Goal: Task Accomplishment & Management: Manage account settings

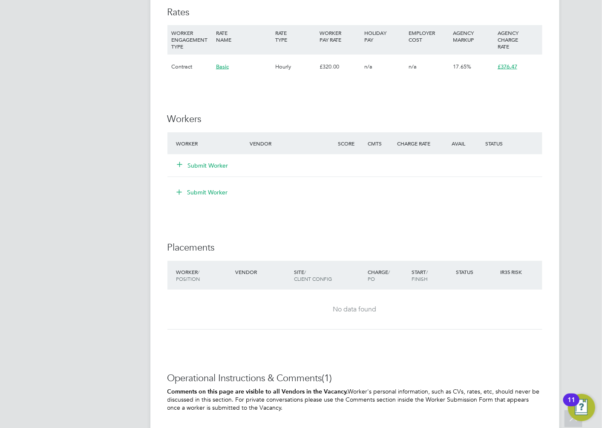
scroll to position [473, 0]
click at [207, 162] on button "Submit Worker" at bounding box center [203, 164] width 51 height 9
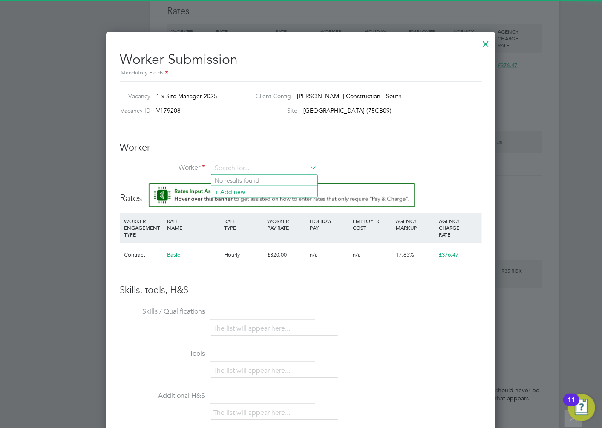
scroll to position [0, 0]
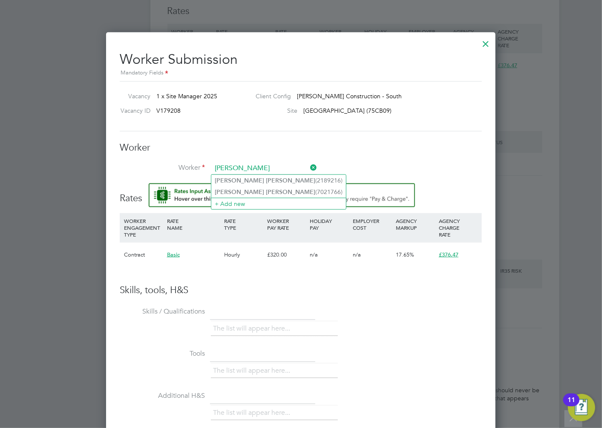
type input "[PERSON_NAME]"
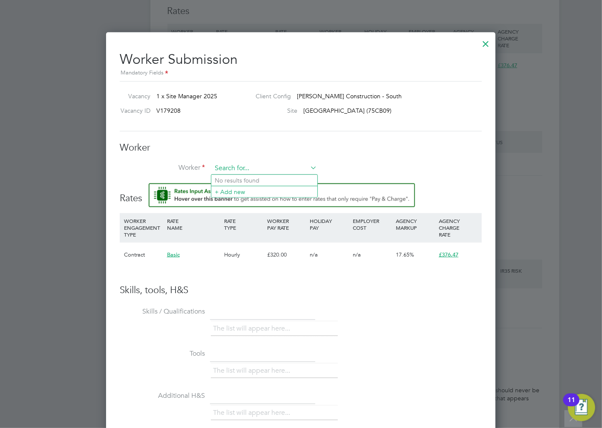
click at [236, 165] on input at bounding box center [264, 168] width 105 height 13
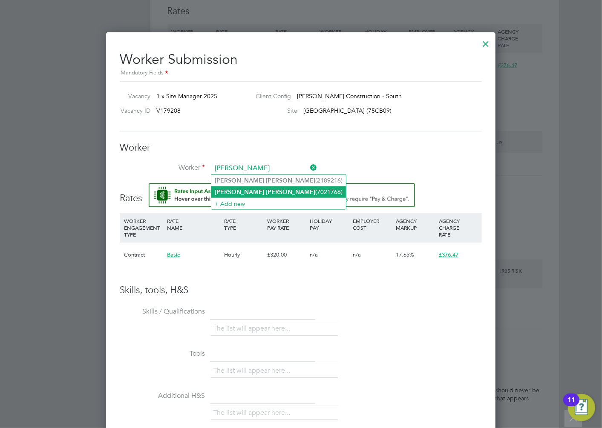
click at [257, 189] on li "Gary Martin (7021766)" at bounding box center [278, 191] width 135 height 11
type input "Gary Martin (7021766)"
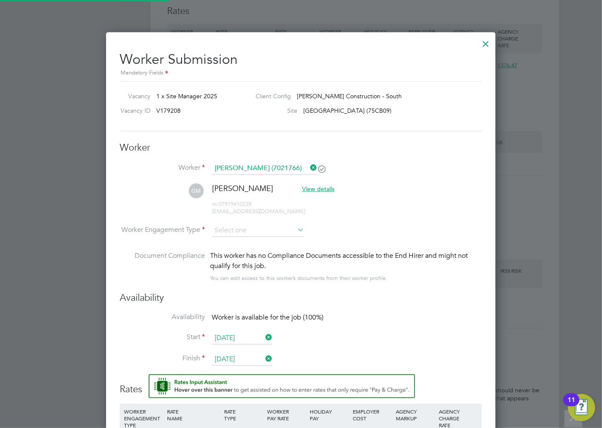
scroll to position [716, 390]
click at [275, 233] on input at bounding box center [258, 230] width 92 height 13
click at [254, 244] on li "Contract" at bounding box center [257, 241] width 93 height 11
type input "Contract"
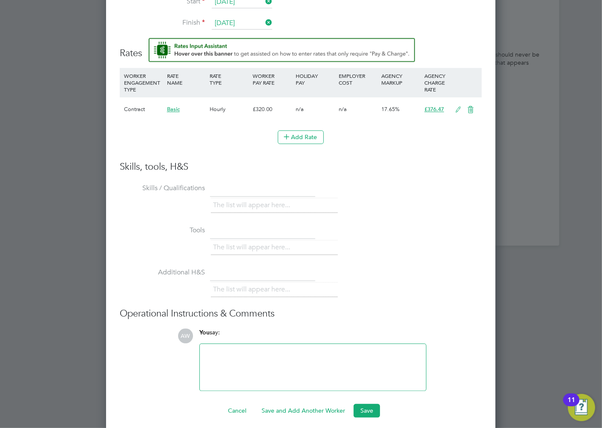
scroll to position [814, 0]
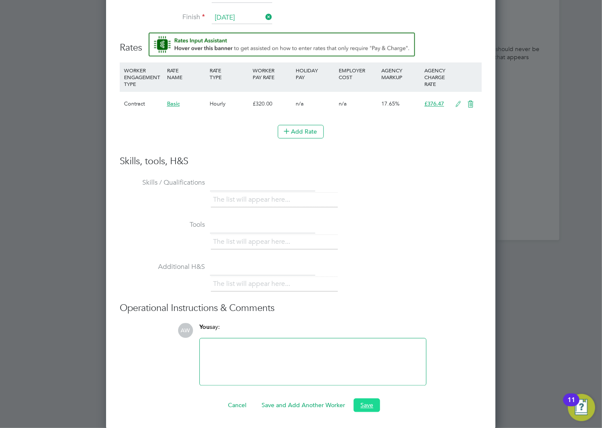
click at [363, 403] on button "Save" at bounding box center [366, 406] width 26 height 14
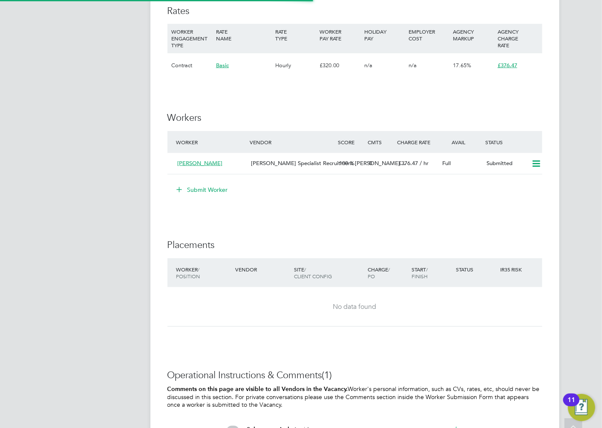
scroll to position [14, 88]
click at [325, 169] on div "Hays Specialist Recruitment Li…" at bounding box center [291, 164] width 88 height 14
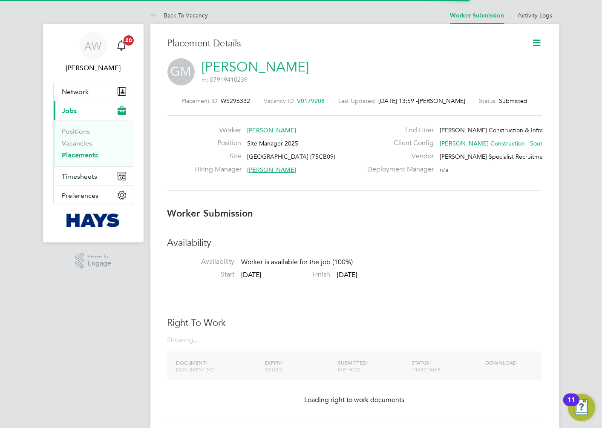
scroll to position [13, 168]
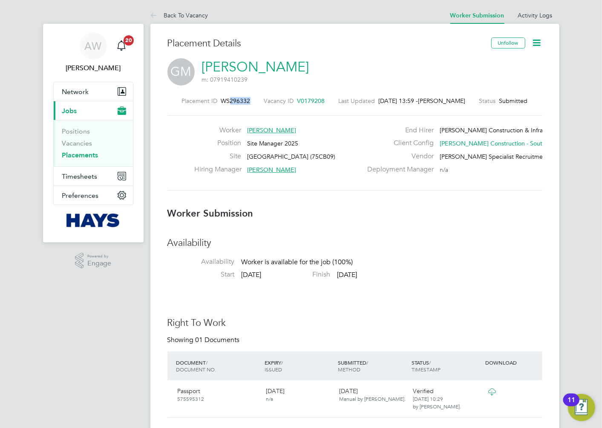
drag, startPoint x: 252, startPoint y: 101, endPoint x: 232, endPoint y: 103, distance: 19.3
click at [232, 103] on div "Placement ID WS296332" at bounding box center [216, 101] width 69 height 8
copy span "296332"
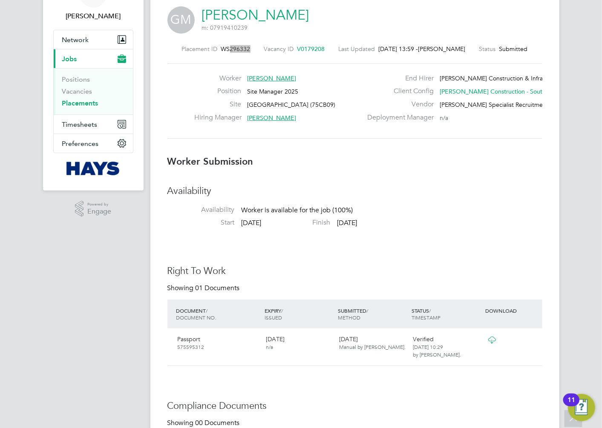
scroll to position [0, 0]
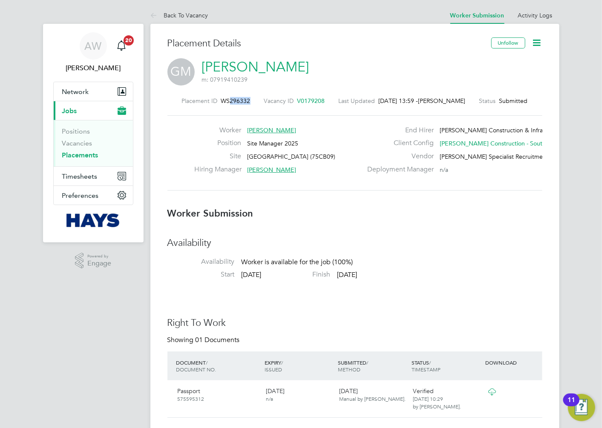
click at [535, 45] on icon at bounding box center [536, 42] width 11 height 11
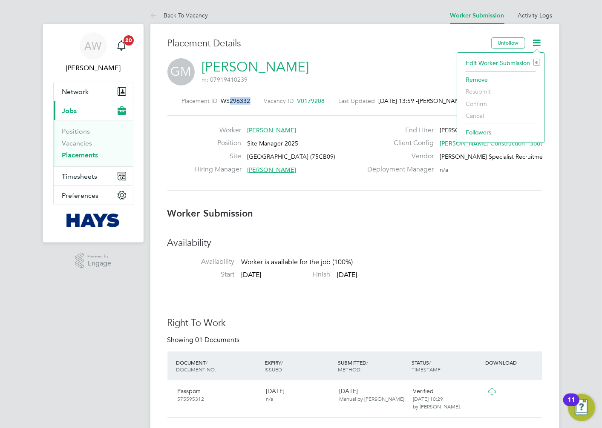
scroll to position [0, 81]
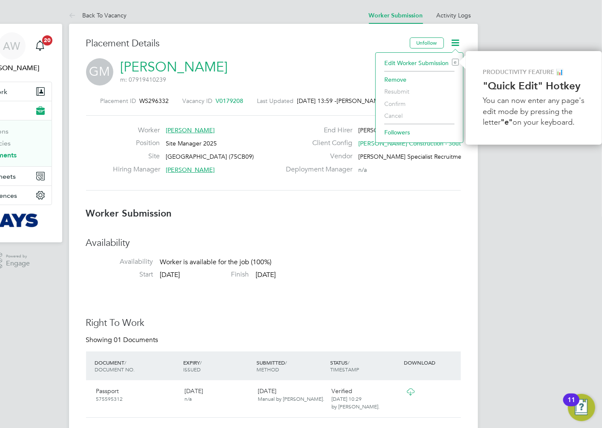
click at [341, 84] on div "GM Gary Martin m: 07919410239" at bounding box center [273, 72] width 375 height 29
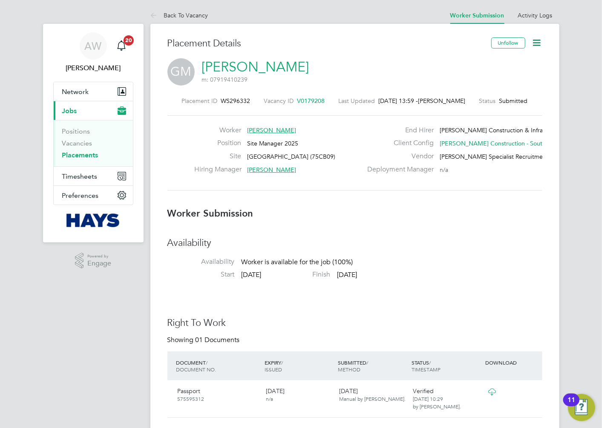
scroll to position [0, 0]
click at [345, 184] on div "Worker Gary Martin Position Site Manager 2025 Site Berewood Primary School (75C…" at bounding box center [354, 152] width 375 height 75
click at [538, 39] on icon at bounding box center [536, 42] width 11 height 11
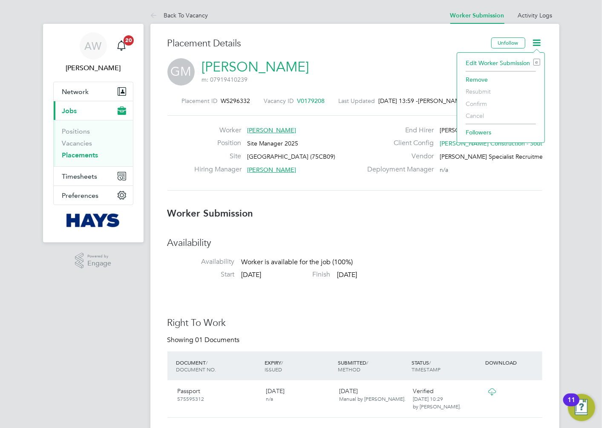
click at [280, 252] on li "Availability Availability Worker is available for the job (100%)" at bounding box center [354, 253] width 375 height 33
click at [338, 209] on h3 "Worker Submission" at bounding box center [354, 214] width 375 height 12
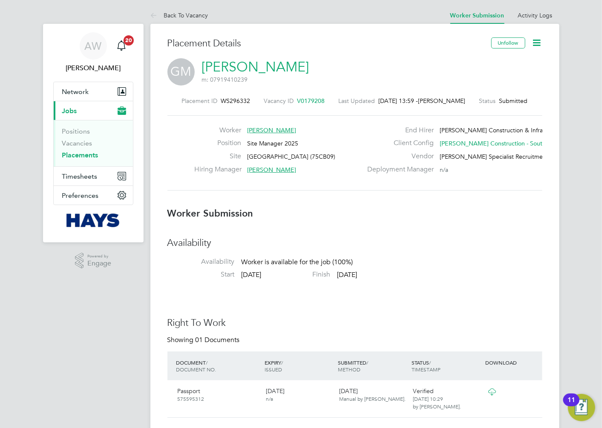
click at [536, 45] on icon at bounding box center [536, 42] width 11 height 11
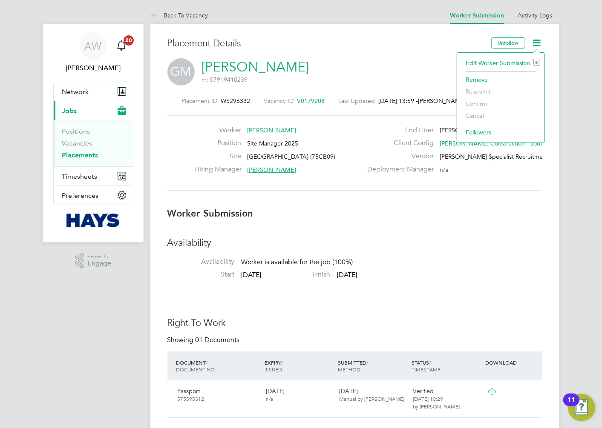
click at [356, 74] on div "GM Gary Martin m: 07919410239" at bounding box center [354, 72] width 375 height 29
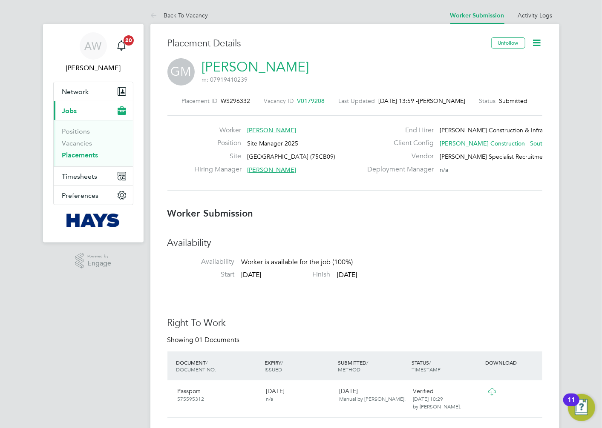
click at [252, 322] on h3 "Right To Work" at bounding box center [354, 323] width 375 height 12
click at [536, 46] on icon at bounding box center [536, 42] width 11 height 11
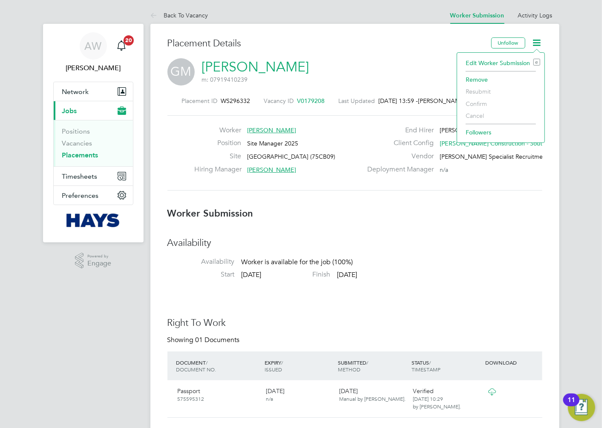
scroll to position [0, 81]
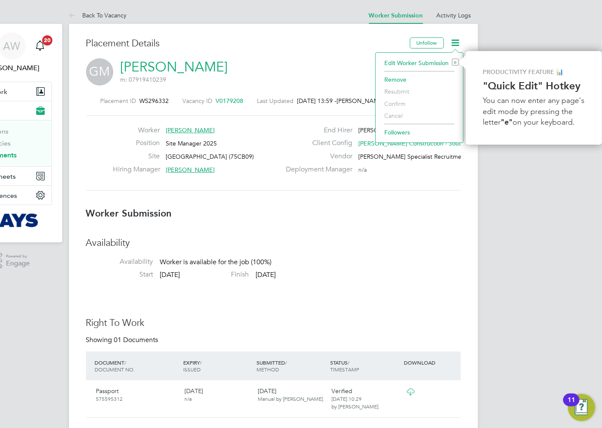
click at [409, 60] on li "Edit Worker Submission e" at bounding box center [419, 63] width 79 height 12
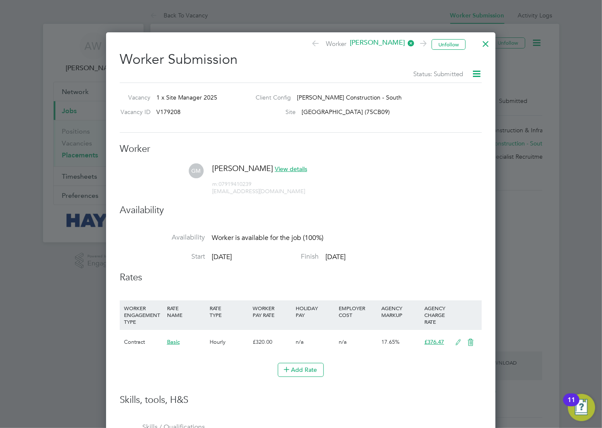
click at [232, 257] on span "[DATE]" at bounding box center [222, 257] width 20 height 9
click at [485, 44] on div at bounding box center [485, 41] width 15 height 15
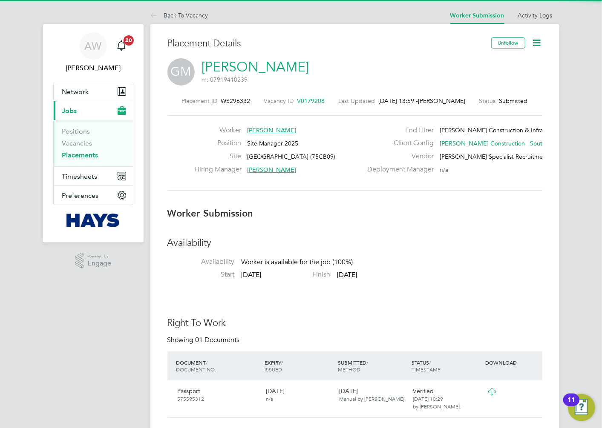
click at [362, 155] on label "Vendor" at bounding box center [398, 156] width 72 height 9
click at [87, 155] on link "Placements" at bounding box center [80, 155] width 36 height 8
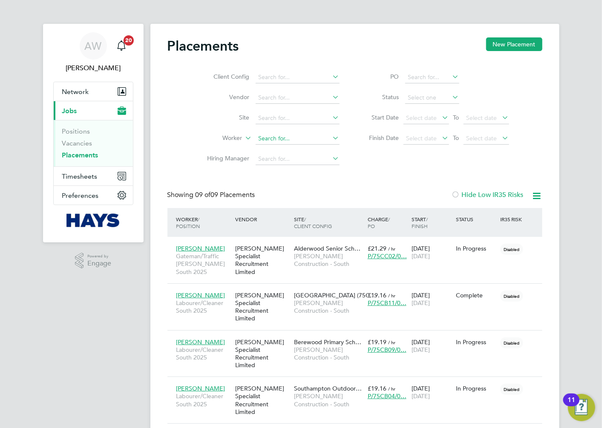
click at [295, 136] on input at bounding box center [297, 139] width 84 height 12
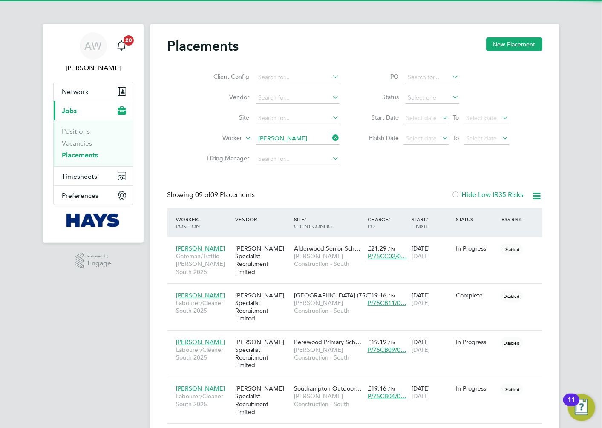
click at [296, 162] on li "[PERSON_NAME]" at bounding box center [308, 161] width 107 height 11
type input "[PERSON_NAME]"
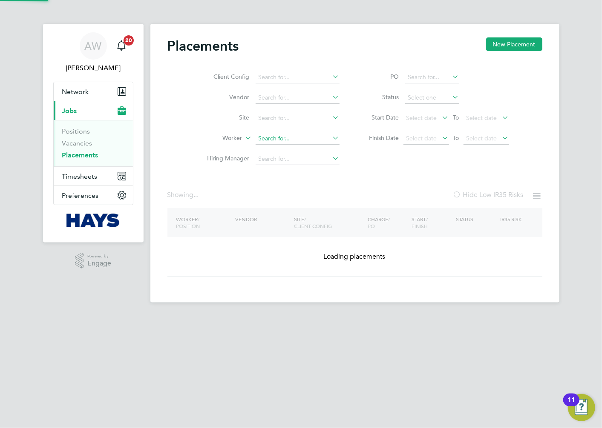
click at [307, 135] on input at bounding box center [297, 139] width 84 height 12
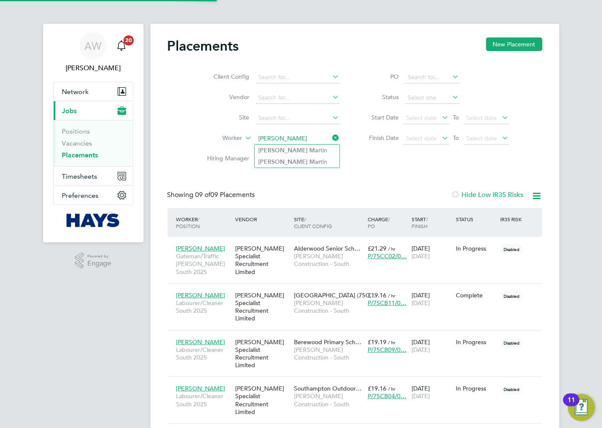
click at [296, 150] on li "[PERSON_NAME]" at bounding box center [297, 150] width 85 height 11
type input "[PERSON_NAME]"
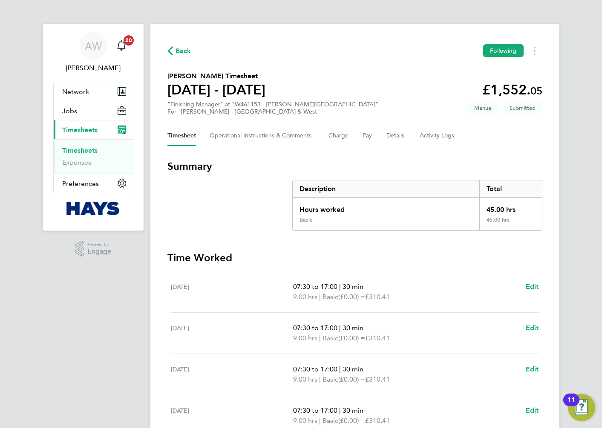
scroll to position [43, 0]
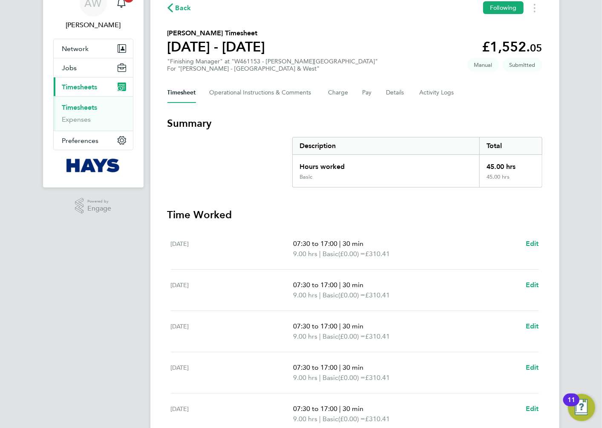
click at [89, 106] on link "Timesheets" at bounding box center [79, 107] width 35 height 8
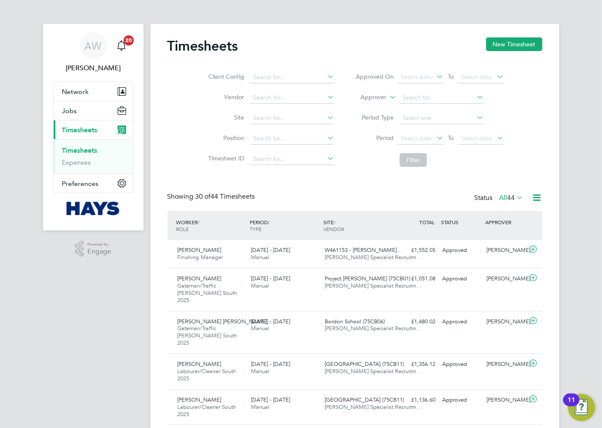
click at [378, 97] on label "Approver" at bounding box center [367, 97] width 38 height 9
click at [373, 110] on li "Worker" at bounding box center [365, 107] width 42 height 11
click at [420, 98] on input at bounding box center [441, 98] width 84 height 12
click at [461, 107] on li "Timothy Asoore" at bounding box center [441, 109] width 85 height 11
type input "[PERSON_NAME]"
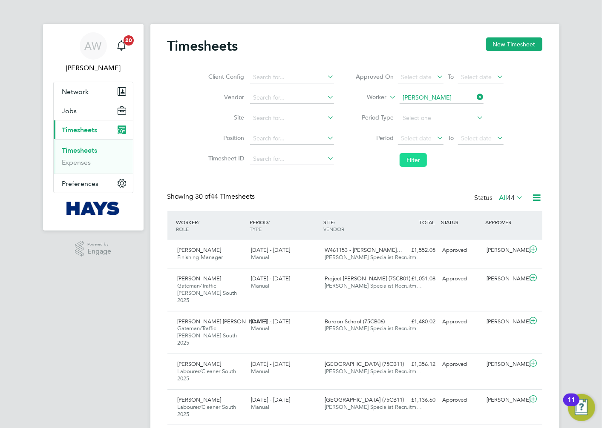
click at [421, 158] on button "Filter" at bounding box center [412, 160] width 27 height 14
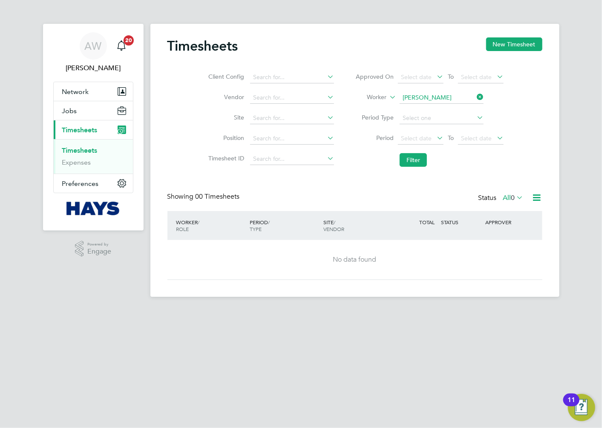
click at [201, 192] on span "00 Timesheets" at bounding box center [217, 196] width 44 height 9
click at [403, 159] on button "Filter" at bounding box center [412, 160] width 27 height 14
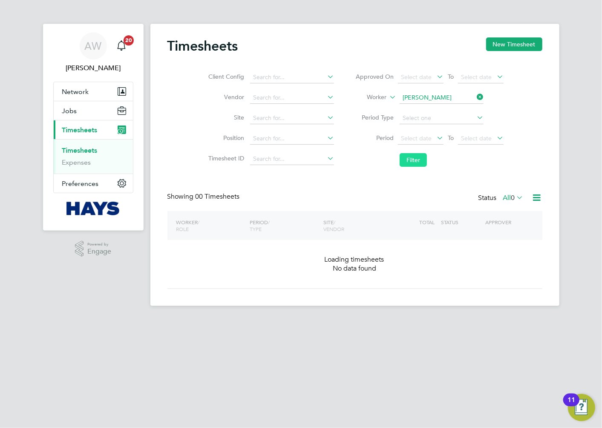
click at [403, 159] on button "Filter" at bounding box center [412, 160] width 27 height 14
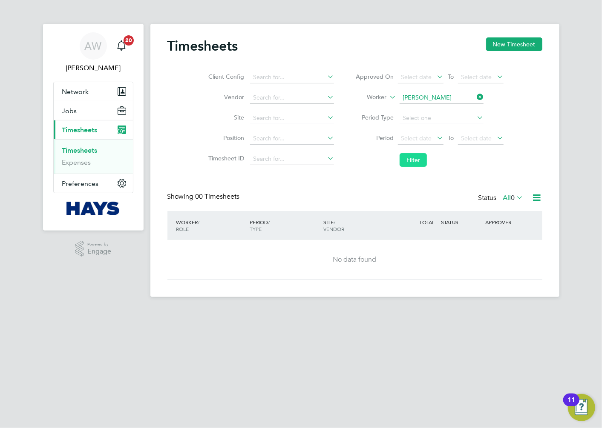
click at [403, 159] on button "Filter" at bounding box center [412, 160] width 27 height 14
click at [502, 203] on div "Status All 0" at bounding box center [501, 198] width 47 height 12
click at [505, 199] on label "All 0" at bounding box center [513, 198] width 20 height 9
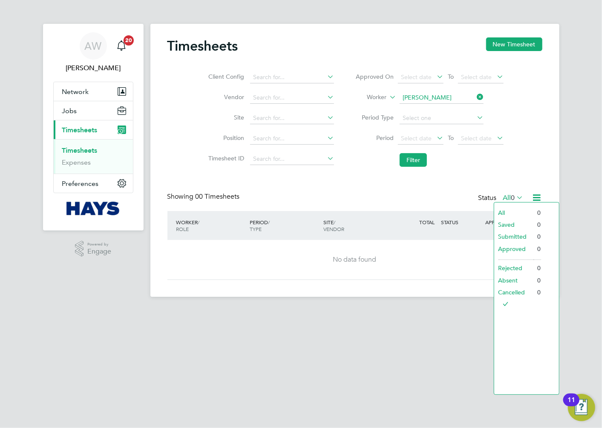
click at [432, 193] on div "Showing 00 Timesheets Status All 0" at bounding box center [354, 201] width 375 height 19
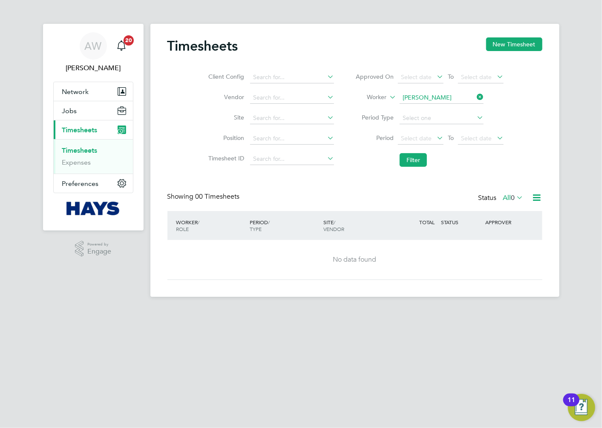
click at [180, 79] on div "Client Config Vendor Site Position Timesheet ID Approved On Select date To Sele…" at bounding box center [354, 117] width 375 height 108
click at [475, 98] on icon at bounding box center [475, 97] width 0 height 12
click at [455, 99] on input at bounding box center [441, 98] width 84 height 12
click at [456, 109] on li "Dimcho Hristov" at bounding box center [441, 109] width 85 height 11
type input "Dimcho Hristov"
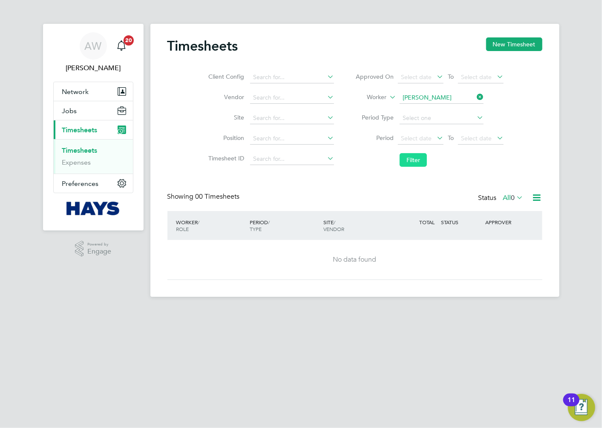
click at [414, 156] on button "Filter" at bounding box center [412, 160] width 27 height 14
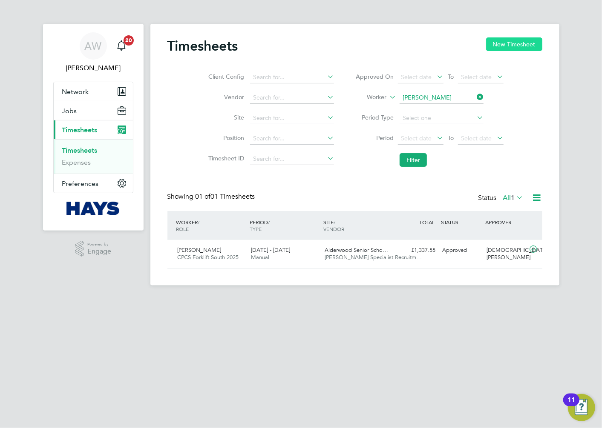
click at [514, 46] on button "New Timesheet" at bounding box center [514, 44] width 56 height 14
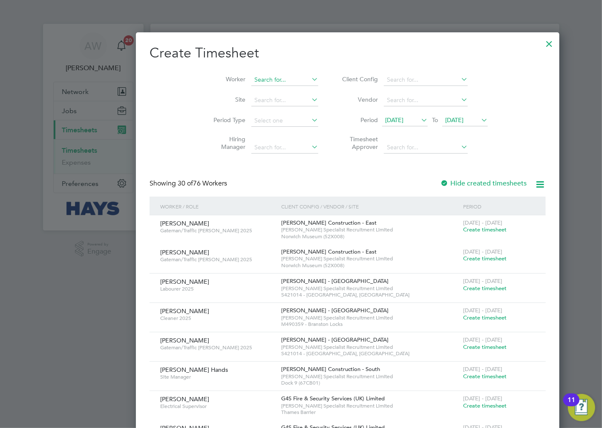
click at [251, 80] on input at bounding box center [284, 80] width 67 height 12
click at [227, 88] on b "Dimcho" at bounding box center [218, 91] width 22 height 7
type input "Dimcho Hristov"
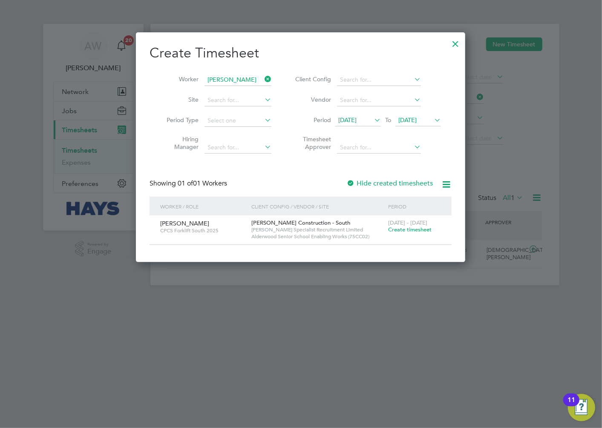
click at [407, 229] on span "Create timesheet" at bounding box center [409, 229] width 43 height 7
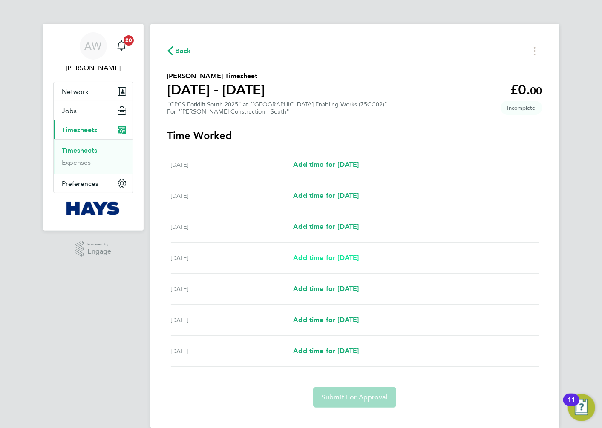
click at [350, 255] on span "Add time for Tue 19 Aug" at bounding box center [326, 258] width 66 height 8
select select "60"
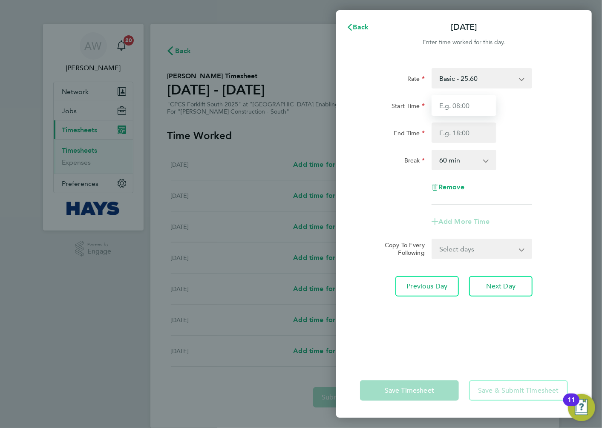
click at [485, 104] on input "Start Time" at bounding box center [463, 105] width 65 height 20
type input "07:30"
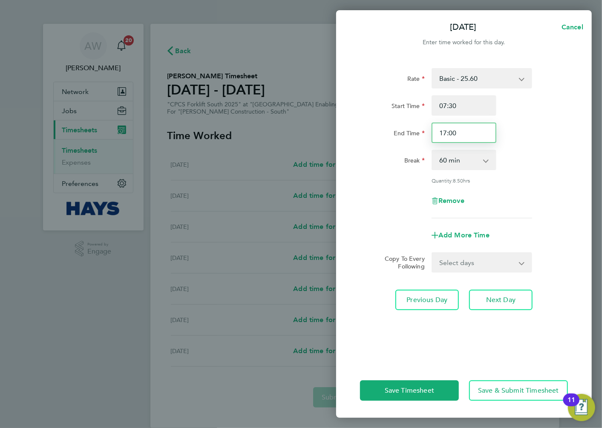
drag, startPoint x: 473, startPoint y: 129, endPoint x: 398, endPoint y: 131, distance: 75.8
click at [398, 131] on div "End Time 17:00" at bounding box center [463, 133] width 215 height 20
type input "18:30"
click at [562, 147] on div "Rate Basic - 25.60 Overtime - 37.11 Start Time 07:30 End Time 18:30 Break 0 min…" at bounding box center [464, 143] width 208 height 150
click at [487, 160] on app-icon-cross-button at bounding box center [490, 160] width 10 height 19
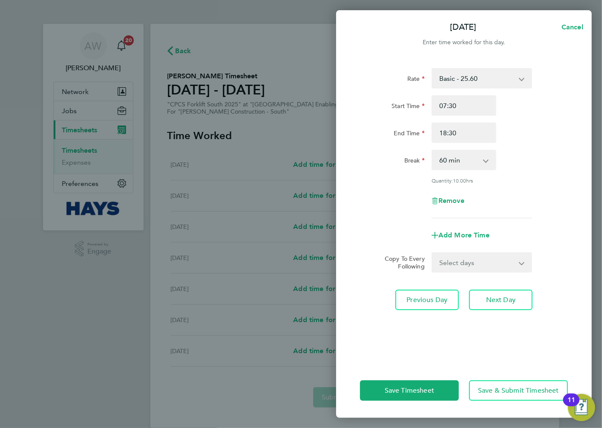
drag, startPoint x: 486, startPoint y: 161, endPoint x: 476, endPoint y: 162, distance: 9.9
click at [485, 161] on div "0 min 15 min 30 min 45 min 60 min 75 min 90 min" at bounding box center [463, 160] width 65 height 20
click at [453, 162] on select "0 min 15 min 30 min 45 min 60 min 75 min 90 min" at bounding box center [458, 160] width 53 height 19
select select "30"
click at [432, 151] on select "0 min 15 min 30 min 45 min 60 min 75 min 90 min" at bounding box center [458, 160] width 53 height 19
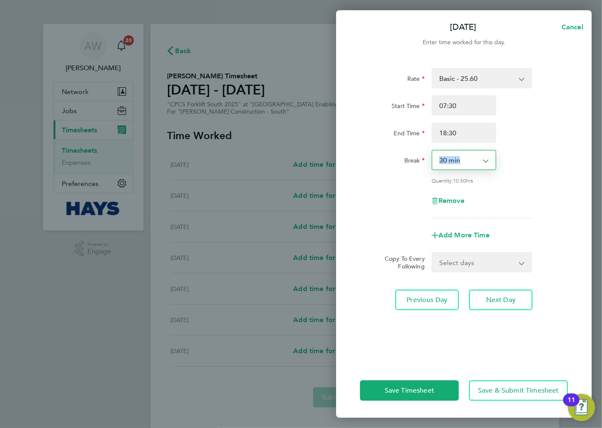
click at [548, 148] on div "Rate Basic - 25.60 Overtime - 37.11 Start Time 07:30 End Time 18:30 Break 0 min…" at bounding box center [464, 143] width 208 height 150
click at [484, 135] on input "18:30" at bounding box center [463, 133] width 65 height 20
type input "18:00"
click at [525, 118] on div "Start Time 07:30 End Time 18:00" at bounding box center [463, 119] width 215 height 48
click at [531, 152] on div "Break 0 min 15 min 30 min 45 min 60 min 75 min 90 min" at bounding box center [463, 160] width 215 height 20
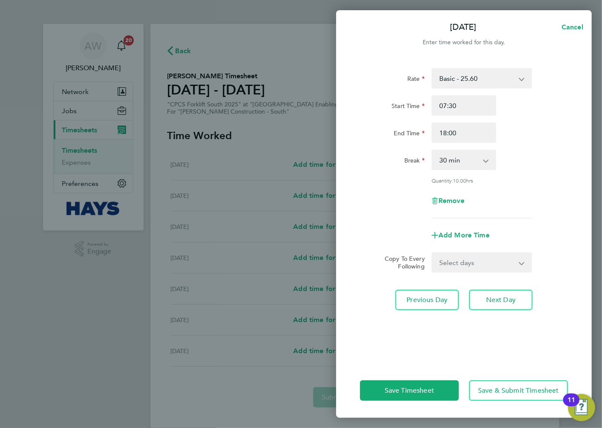
click at [489, 256] on select "Select days Day Wednesday Thursday Friday" at bounding box center [476, 262] width 89 height 19
select select "DAY"
click at [432, 253] on select "Select days Day Wednesday Thursday Friday" at bounding box center [476, 262] width 89 height 19
select select "2025-08-22"
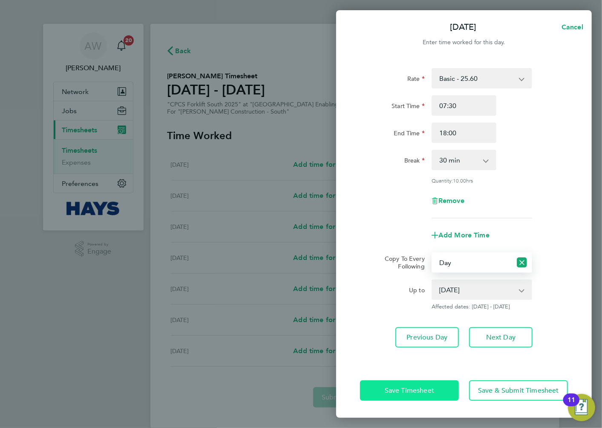
click at [448, 390] on button "Save Timesheet" at bounding box center [409, 391] width 99 height 20
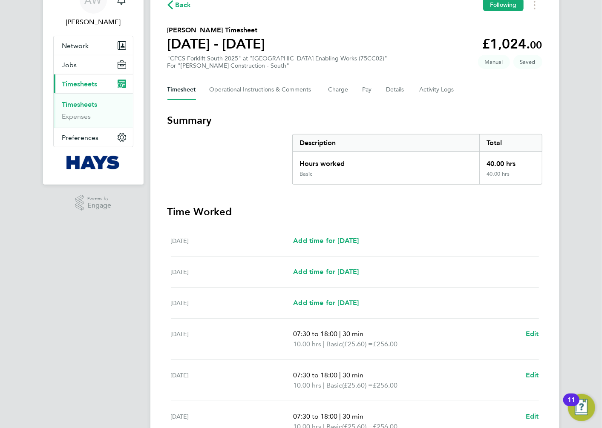
scroll to position [175, 0]
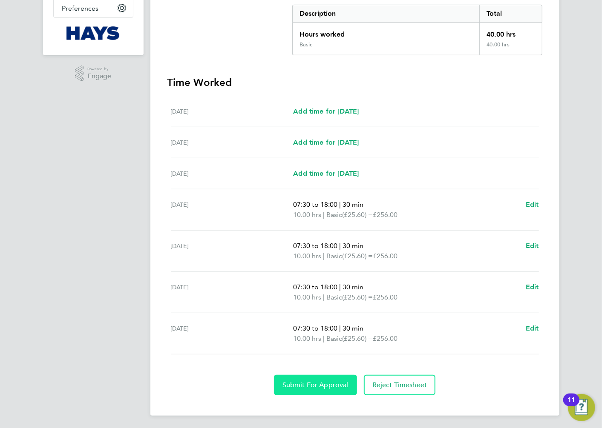
click at [308, 393] on button "Submit For Approval" at bounding box center [315, 385] width 83 height 20
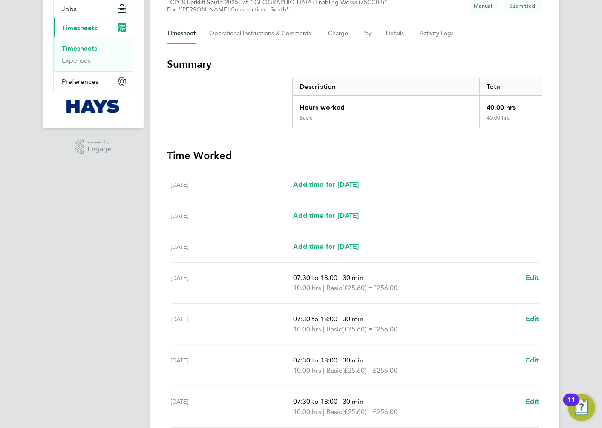
scroll to position [0, 0]
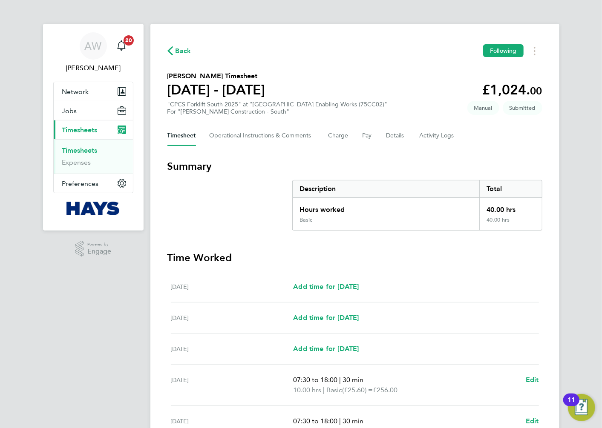
click at [78, 150] on link "Timesheets" at bounding box center [79, 150] width 35 height 8
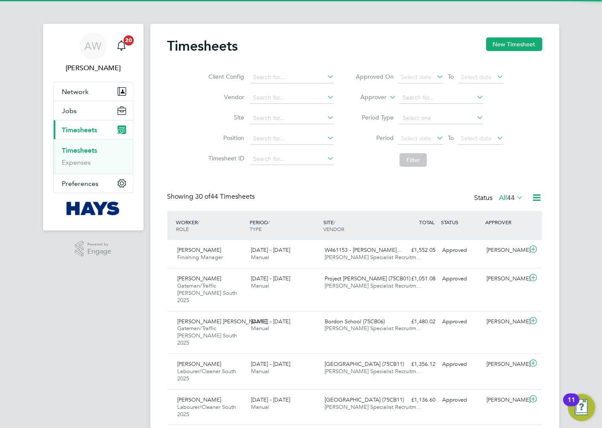
scroll to position [29, 74]
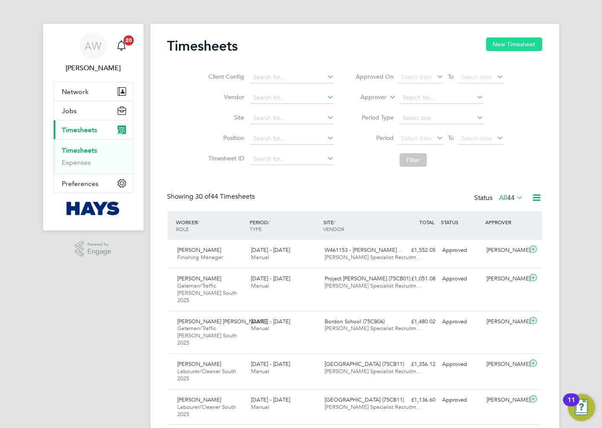
click at [504, 48] on button "New Timesheet" at bounding box center [514, 44] width 56 height 14
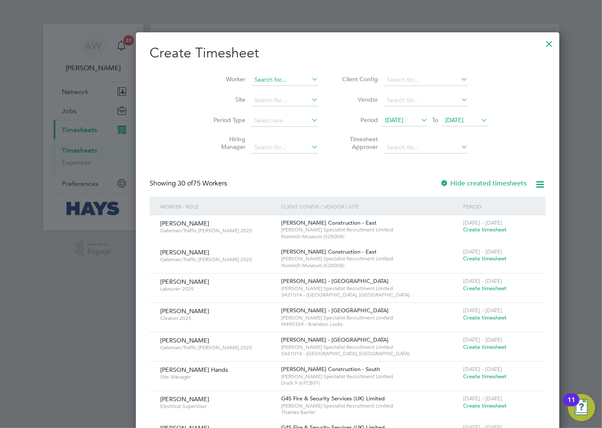
click at [251, 78] on input at bounding box center [284, 80] width 67 height 12
click at [246, 87] on li "Jamie Trueman" at bounding box center [257, 91] width 107 height 11
type input "Jamie Trueman"
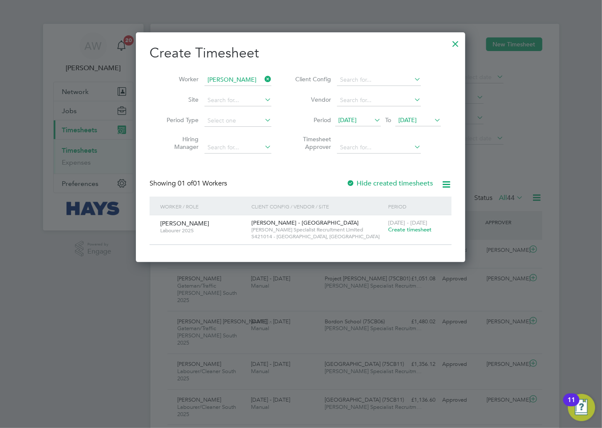
drag, startPoint x: 411, startPoint y: 230, endPoint x: 337, endPoint y: 223, distance: 74.0
click at [411, 230] on span "Create timesheet" at bounding box center [409, 229] width 43 height 7
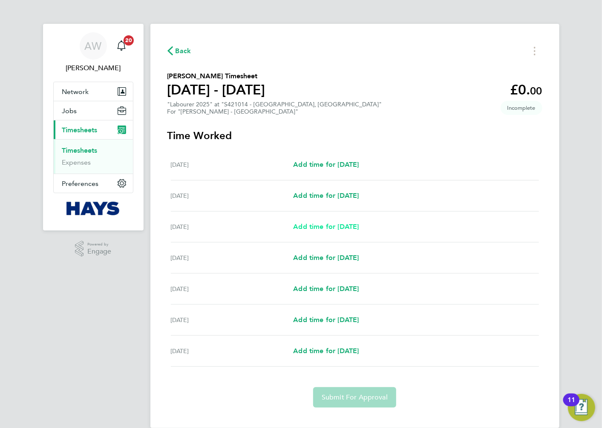
click at [347, 228] on span "Add time for Mon 18 Aug" at bounding box center [326, 227] width 66 height 8
select select "30"
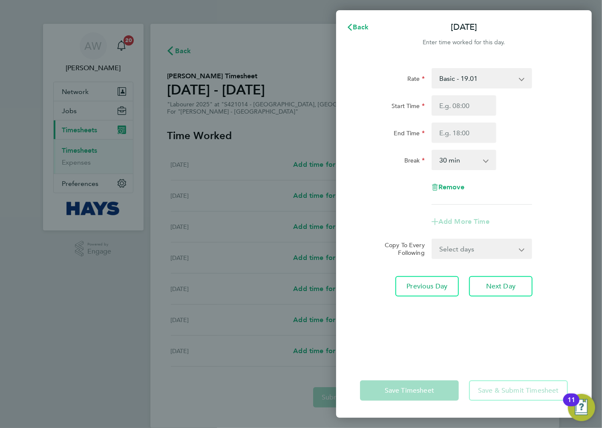
click at [476, 82] on select "Basic - 19.01 Saturday first 4h - 27.38 Saturday 4h+ - 35.75 Sunday + BH - 35.7…" at bounding box center [476, 78] width 89 height 19
click at [477, 82] on select "Basic - 19.01 Saturday first 4h - 27.38 Saturday 4h+ - 35.75 Sunday + BH - 35.7…" at bounding box center [476, 78] width 89 height 19
click at [471, 101] on input "Start Time" at bounding box center [463, 105] width 65 height 20
type input "07:30"
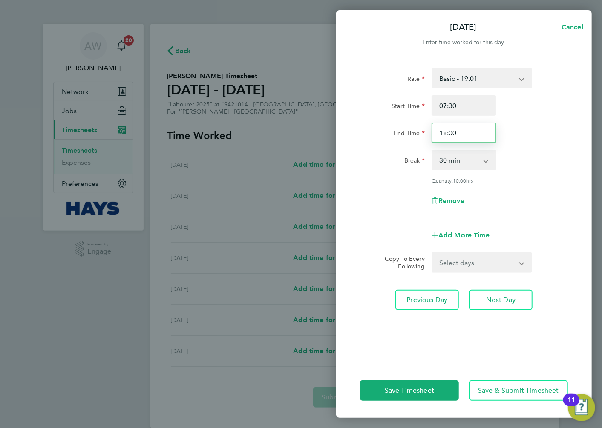
drag, startPoint x: 477, startPoint y: 135, endPoint x: 407, endPoint y: 136, distance: 70.3
click at [407, 136] on div "End Time 18:00" at bounding box center [463, 133] width 215 height 20
click at [534, 128] on div "End Time 17:00" at bounding box center [463, 133] width 215 height 20
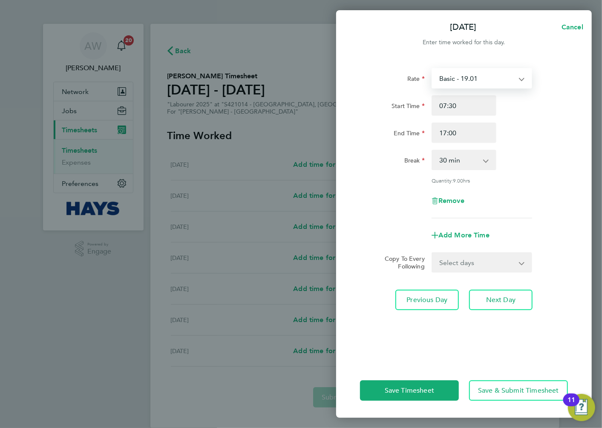
click at [517, 76] on select "Basic - 19.01 Saturday first 4h - 27.38 Saturday 4h+ - 35.75 Sunday + BH - 35.7…" at bounding box center [476, 78] width 89 height 19
click at [563, 95] on div "Start Time 07:30" at bounding box center [463, 105] width 215 height 20
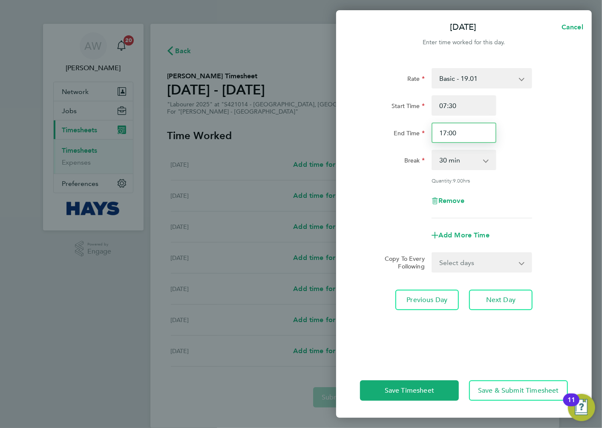
drag, startPoint x: 473, startPoint y: 134, endPoint x: 420, endPoint y: 133, distance: 52.8
click at [420, 133] on div "End Time 17:00" at bounding box center [463, 133] width 215 height 20
type input "16:30"
click at [551, 145] on div "Rate Basic - 19.01 Saturday first 4h - 27.38 Saturday 4h+ - 35.75 Sunday + BH -…" at bounding box center [464, 143] width 208 height 150
click at [499, 250] on form "Rate Basic - 19.01 Saturday first 4h - 27.38 Saturday 4h+ - 35.75 Sunday + BH -…" at bounding box center [464, 170] width 208 height 205
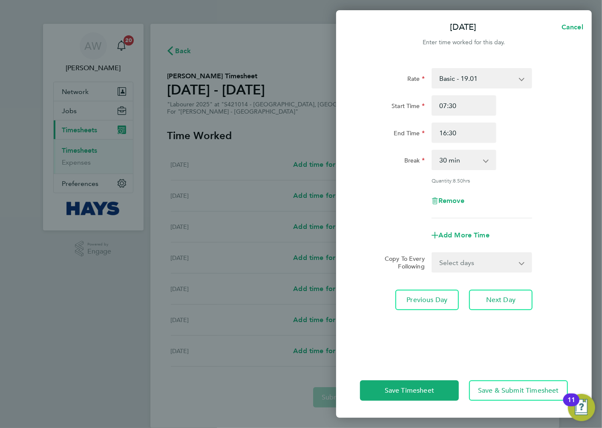
click at [496, 257] on select "Select days Day Tuesday Wednesday Thursday Friday" at bounding box center [476, 262] width 89 height 19
select select "FRI"
click at [432, 253] on select "Select days Day Tuesday Wednesday Thursday Friday" at bounding box center [476, 262] width 89 height 19
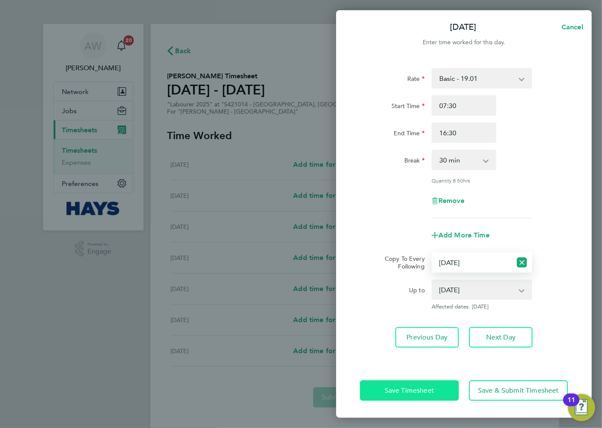
click at [436, 390] on button "Save Timesheet" at bounding box center [409, 391] width 99 height 20
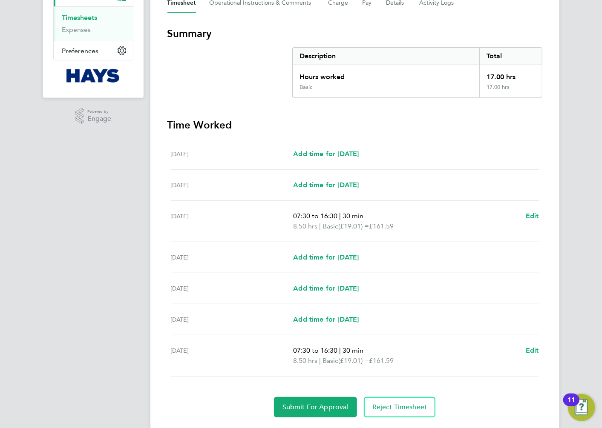
scroll to position [142, 0]
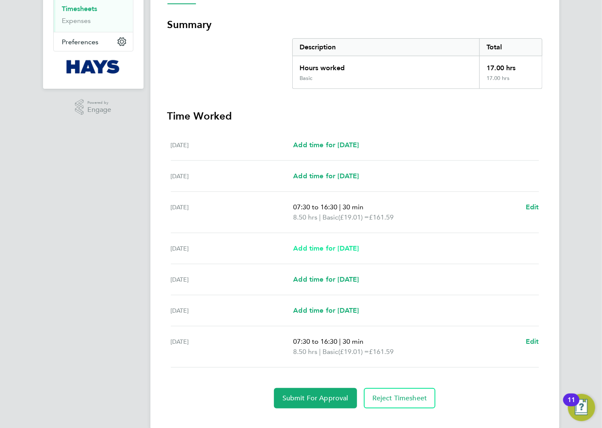
click at [340, 252] on link "Add time for Tue 19 Aug" at bounding box center [326, 249] width 66 height 10
select select "30"
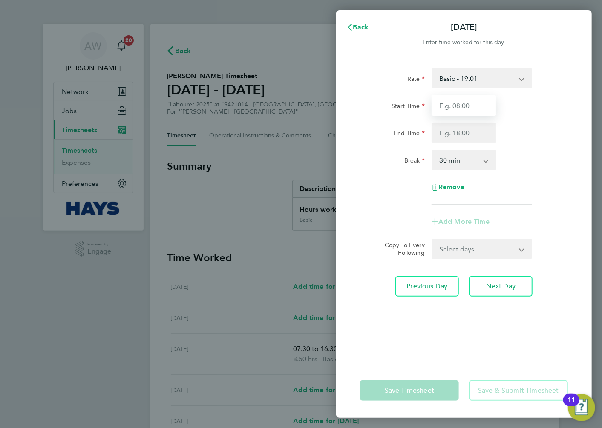
click at [458, 107] on input "Start Time" at bounding box center [463, 105] width 65 height 20
type input "07:30"
type input "16:30"
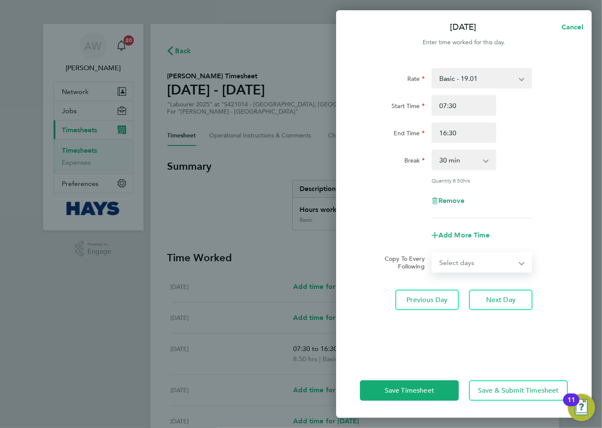
click at [485, 258] on select "Select days Day Wednesday Thursday Friday" at bounding box center [476, 262] width 89 height 19
select select "DAY"
click at [432, 253] on select "Select days Day Wednesday Thursday Friday" at bounding box center [476, 262] width 89 height 19
select select "2025-08-22"
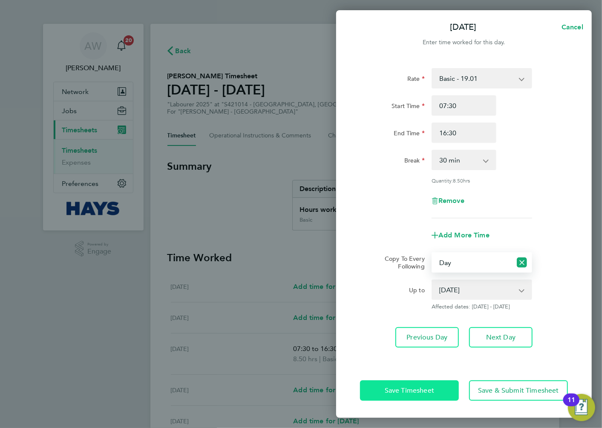
click at [416, 385] on button "Save Timesheet" at bounding box center [409, 391] width 99 height 20
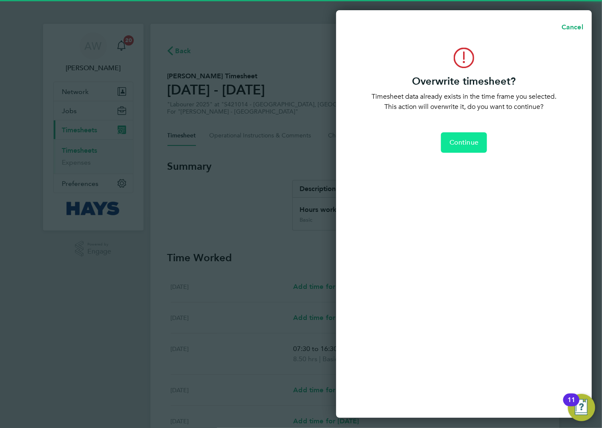
click at [456, 143] on span "Continue" at bounding box center [463, 142] width 29 height 9
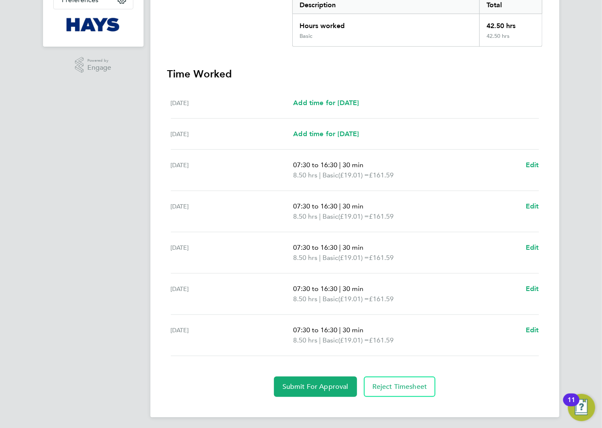
scroll to position [186, 0]
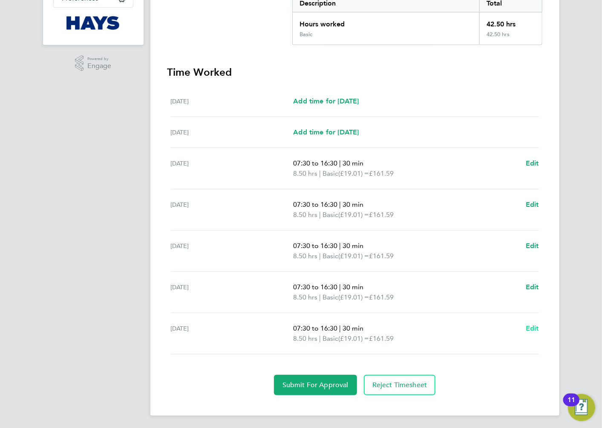
click at [533, 325] on span "Edit" at bounding box center [531, 328] width 13 height 8
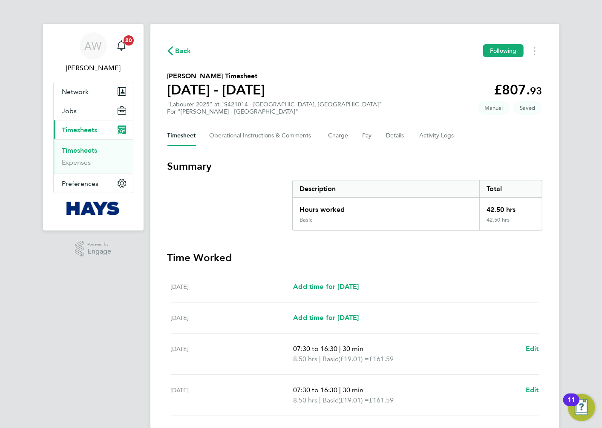
select select "30"
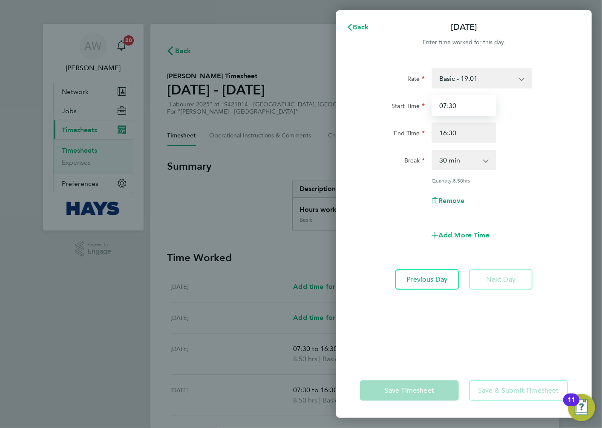
drag, startPoint x: 479, startPoint y: 104, endPoint x: 462, endPoint y: 104, distance: 16.6
click at [462, 104] on input "07:30" at bounding box center [463, 105] width 65 height 20
click at [462, 132] on input "16:30" at bounding box center [463, 133] width 65 height 20
type input "1"
type input "13:00"
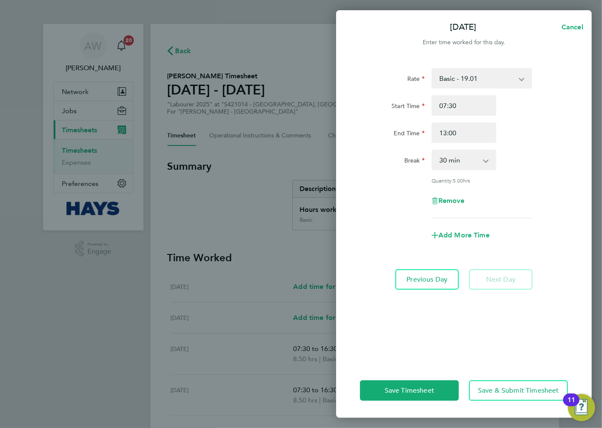
click at [518, 126] on div "End Time 13:00" at bounding box center [463, 133] width 215 height 20
click at [456, 235] on span "Add More Time" at bounding box center [463, 235] width 51 height 8
select select "null"
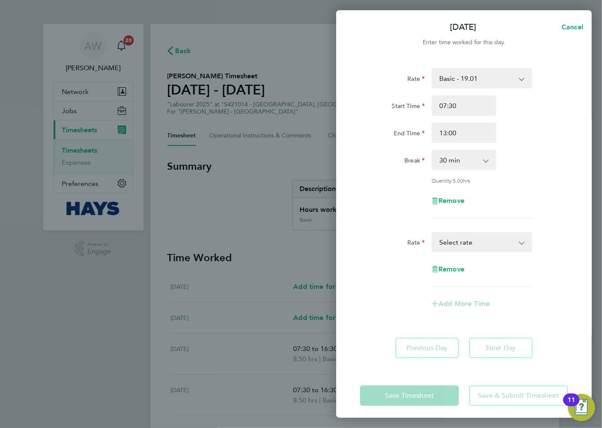
click at [483, 241] on select "Basic - 19.01 Saturday first 4h - 27.38 Saturday 4h+ - 35.75 Sunday + BH - 35.7…" at bounding box center [476, 242] width 89 height 19
select select "30"
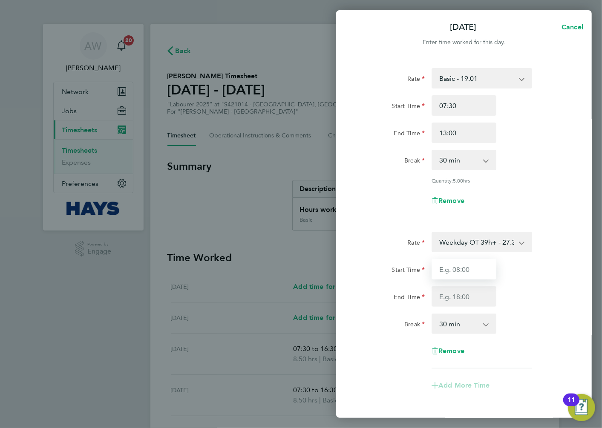
click at [465, 270] on input "Start Time" at bounding box center [463, 269] width 65 height 20
type input "13:00"
click at [533, 270] on div "Start Time 13:00" at bounding box center [463, 269] width 215 height 20
click at [482, 295] on input "End Time" at bounding box center [463, 297] width 65 height 20
type input "17:00"
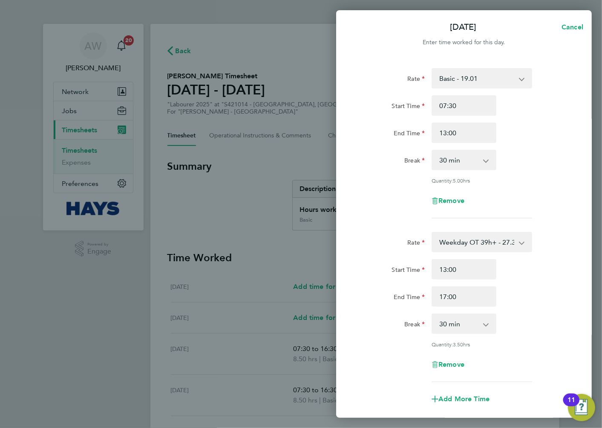
click at [531, 300] on div "End Time 17:00" at bounding box center [463, 297] width 215 height 20
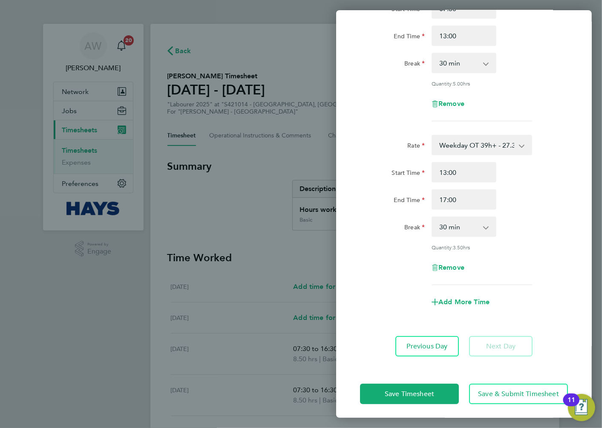
scroll to position [98, 0]
click at [419, 397] on button "Save Timesheet" at bounding box center [409, 393] width 99 height 20
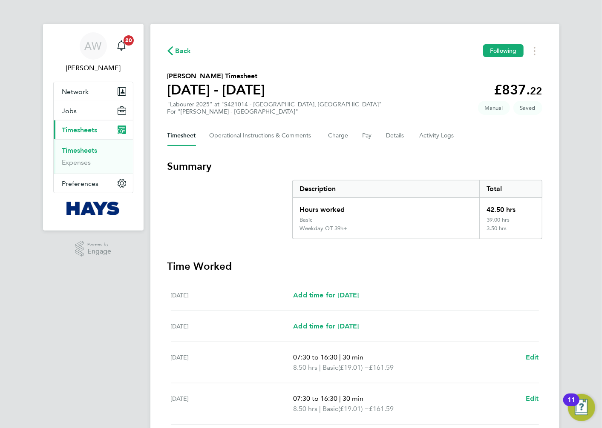
click at [262, 206] on section "Summary Description Total Hours worked 42.50 hrs Basic 39.00 hrs Weekday OT 39h…" at bounding box center [354, 200] width 375 height 80
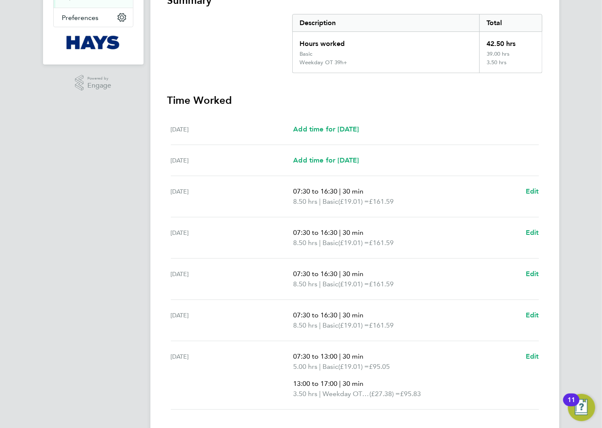
scroll to position [175, 0]
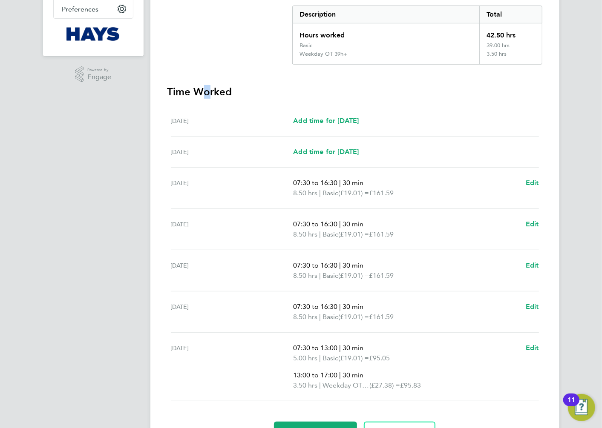
drag, startPoint x: 195, startPoint y: 91, endPoint x: 199, endPoint y: 91, distance: 4.7
click at [199, 91] on h3 "Time Worked" at bounding box center [354, 92] width 375 height 14
drag, startPoint x: 199, startPoint y: 91, endPoint x: 240, endPoint y: 96, distance: 40.8
click at [240, 96] on h3 "Time Worked" at bounding box center [354, 92] width 375 height 14
drag, startPoint x: 205, startPoint y: 90, endPoint x: 198, endPoint y: 90, distance: 7.2
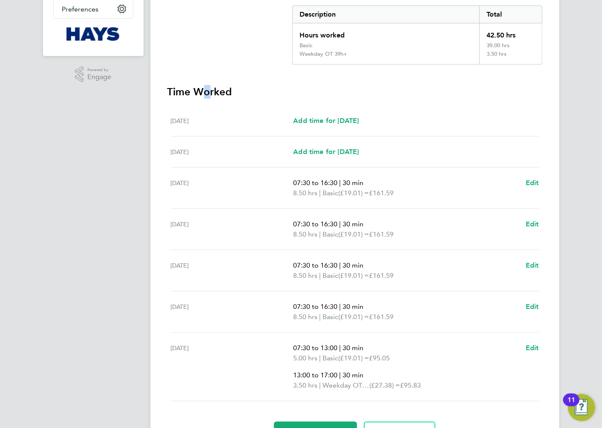
click at [198, 90] on h3 "Time Worked" at bounding box center [354, 92] width 375 height 14
drag, startPoint x: 198, startPoint y: 90, endPoint x: 205, endPoint y: 91, distance: 7.8
click at [205, 91] on h3 "Time Worked" at bounding box center [354, 92] width 375 height 14
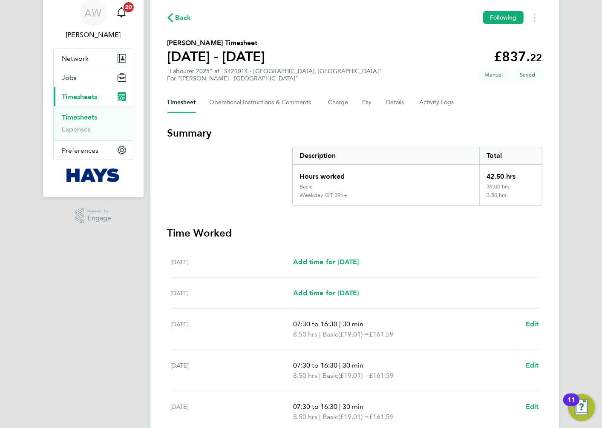
scroll to position [32, 0]
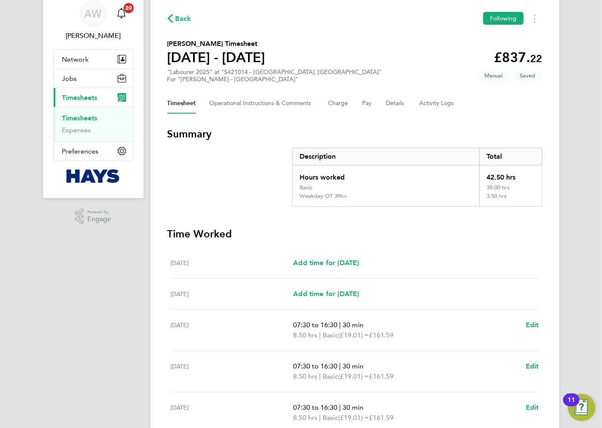
click at [524, 234] on h3 "Time Worked" at bounding box center [354, 234] width 375 height 14
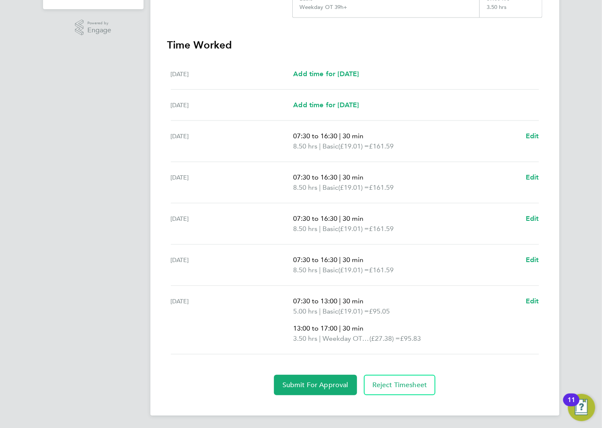
scroll to position [222, 0]
click at [335, 381] on span "Submit For Approval" at bounding box center [315, 385] width 66 height 9
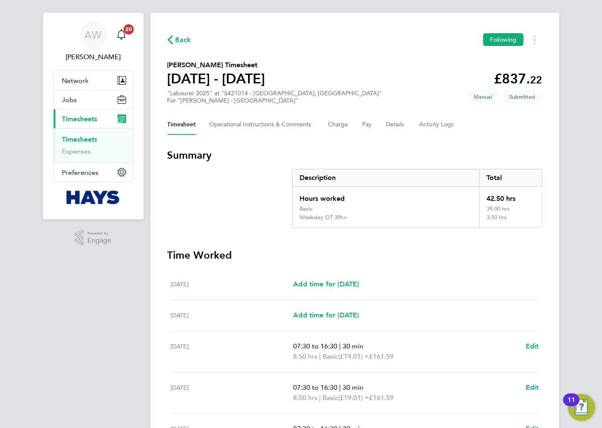
scroll to position [0, 0]
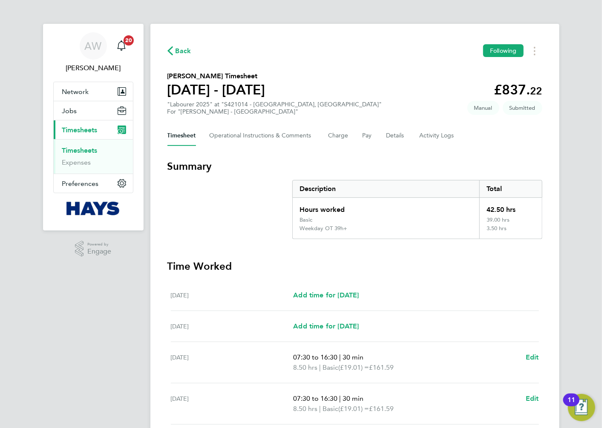
click at [86, 151] on link "Timesheets" at bounding box center [79, 150] width 35 height 8
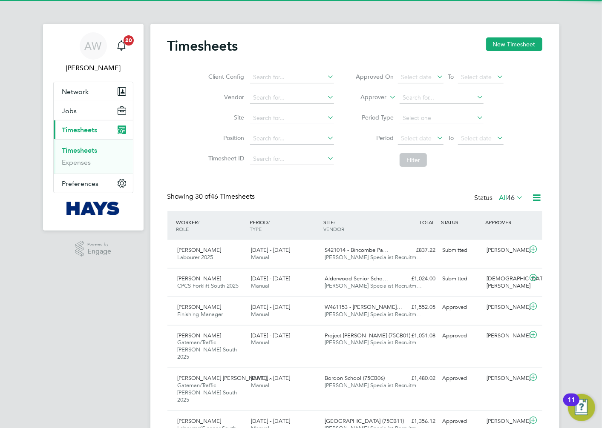
scroll to position [21, 74]
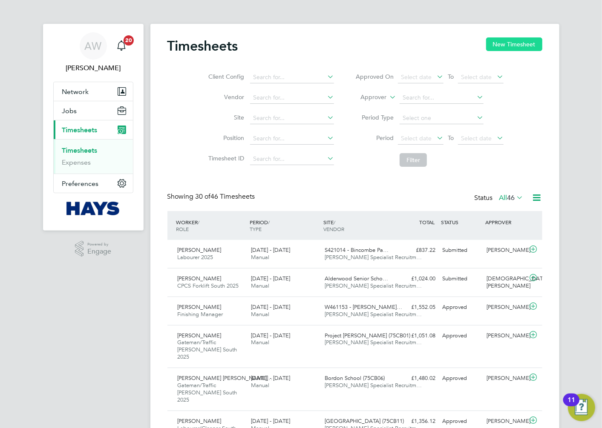
click at [518, 48] on button "New Timesheet" at bounding box center [514, 44] width 56 height 14
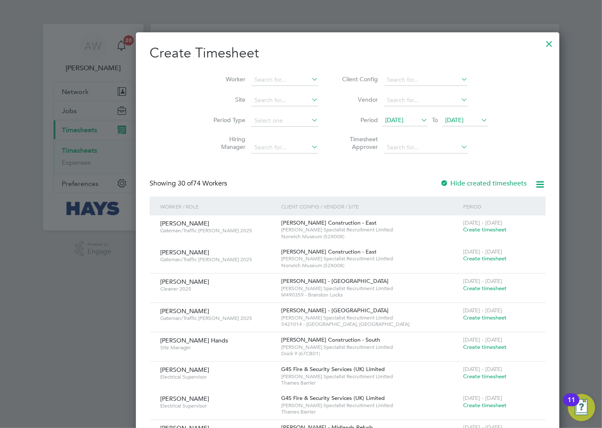
scroll to position [1786, 330]
click at [251, 83] on input at bounding box center [284, 80] width 67 height 12
click at [258, 94] on b "Simm" at bounding box center [265, 91] width 15 height 7
type input "Neil Simmons"
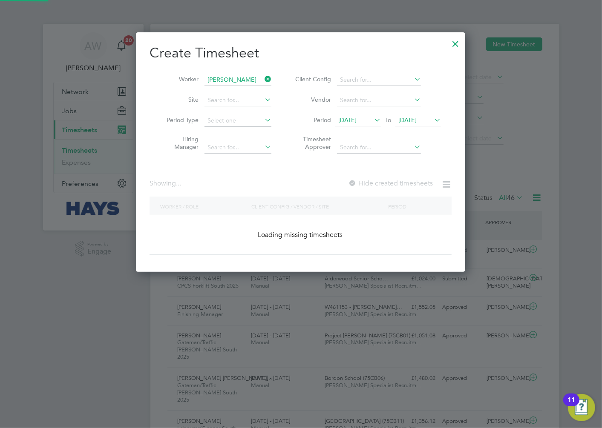
scroll to position [230, 330]
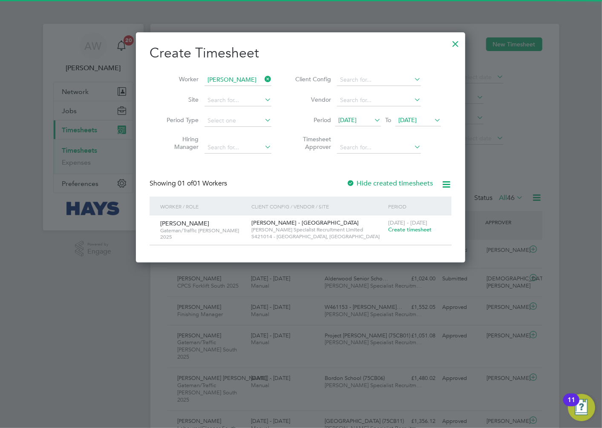
click at [424, 232] on span "Create timesheet" at bounding box center [409, 229] width 43 height 7
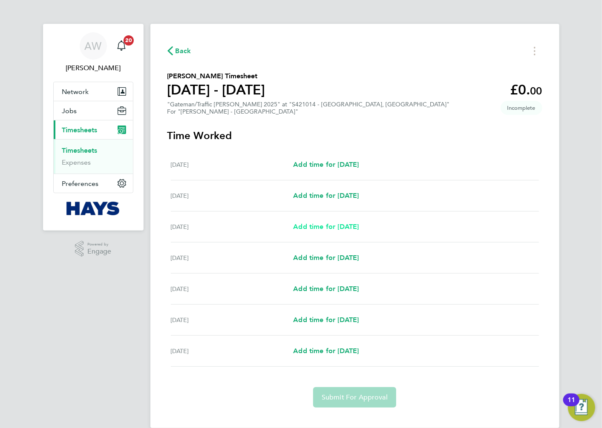
click at [358, 228] on span "Add time for Mon 18 Aug" at bounding box center [326, 227] width 66 height 8
select select "30"
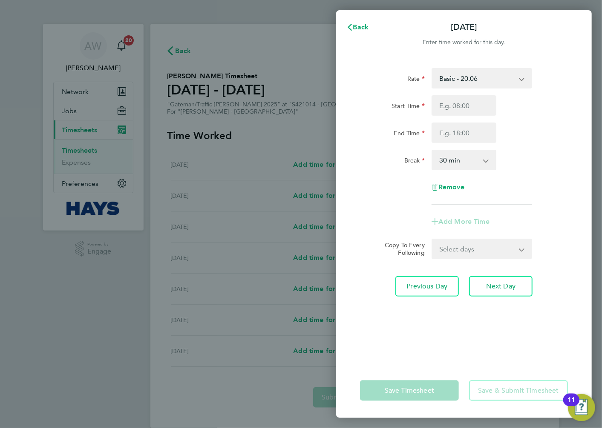
click at [467, 80] on select "Basic - 20.06 Weekday OT 39h+ - 28.95 Saturday first 4h - 28.95 Saturday 4h+ - …" at bounding box center [476, 78] width 89 height 19
click at [467, 78] on select "Basic - 20.06 Weekday OT 39h+ - 28.95 Saturday first 4h - 28.95 Saturday 4h+ - …" at bounding box center [476, 78] width 89 height 19
click at [467, 103] on input "Start Time" at bounding box center [463, 105] width 65 height 20
type input "07:30"
type input "16:30"
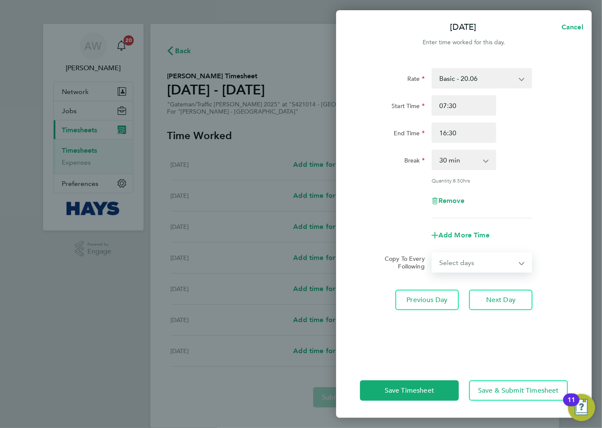
click at [474, 265] on select "Select days Day Tuesday Wednesday Thursday Friday" at bounding box center [476, 262] width 89 height 19
select select "DAY"
click at [432, 253] on select "Select days Day Tuesday Wednesday Thursday Friday" at bounding box center [476, 262] width 89 height 19
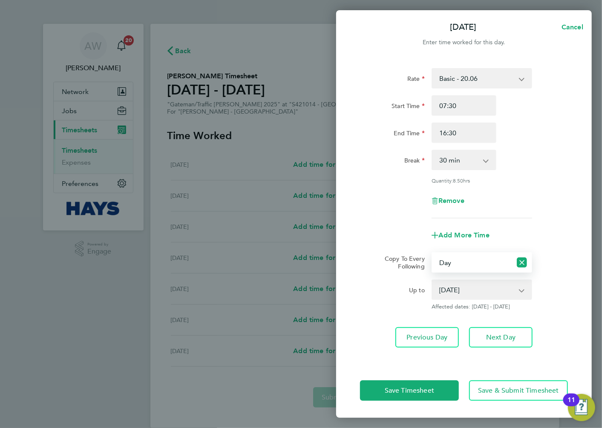
click at [479, 288] on select "19 Aug 2025 20 Aug 2025 21 Aug 2025 22 Aug 2025" at bounding box center [476, 290] width 89 height 19
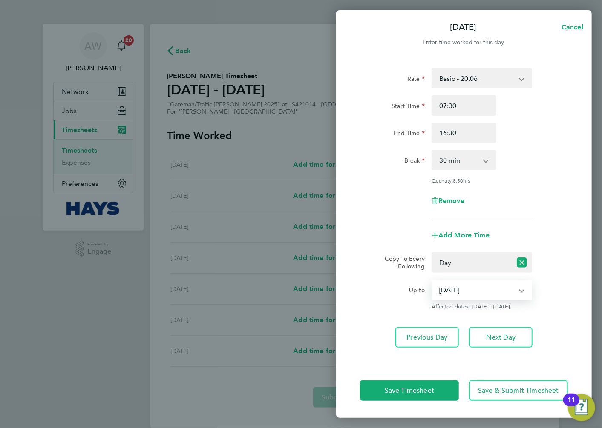
select select "2025-08-21"
click at [432, 281] on select "19 Aug 2025 20 Aug 2025 21 Aug 2025 22 Aug 2025" at bounding box center [476, 290] width 89 height 19
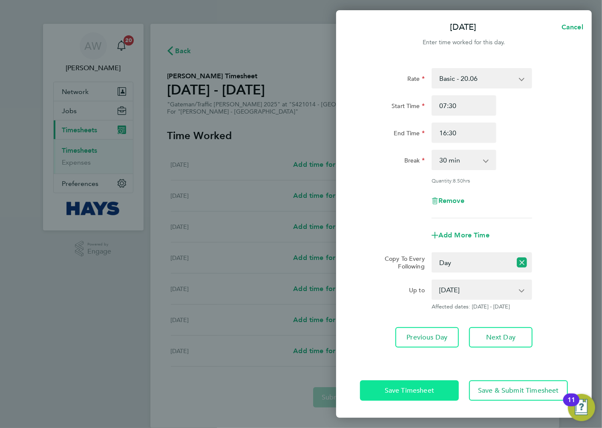
click at [444, 389] on button "Save Timesheet" at bounding box center [409, 391] width 99 height 20
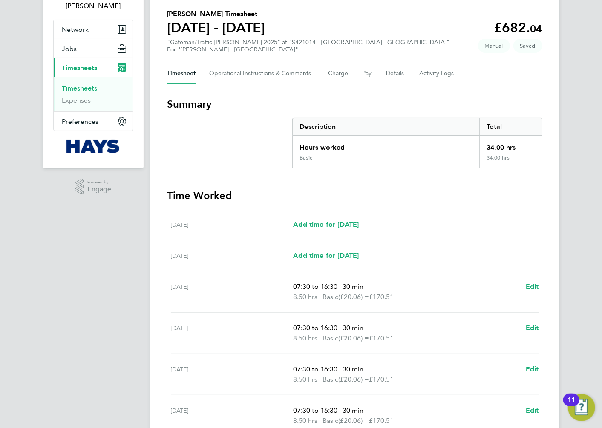
scroll to position [175, 0]
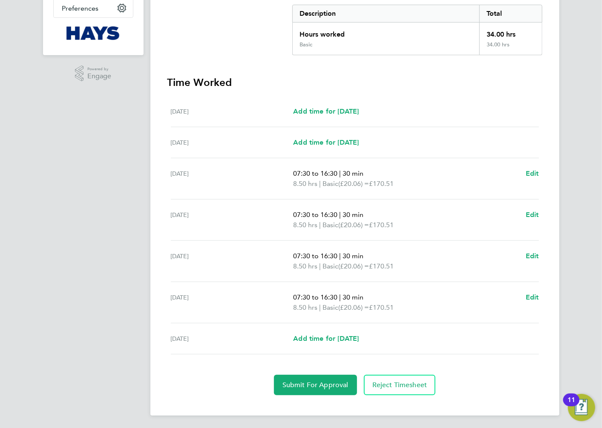
click at [320, 331] on div "Fri 22 Aug Add time for Fri 22 Aug Add time for Fri 22 Aug" at bounding box center [355, 339] width 368 height 31
click at [322, 338] on span "Add time for Fri 22 Aug" at bounding box center [326, 339] width 66 height 8
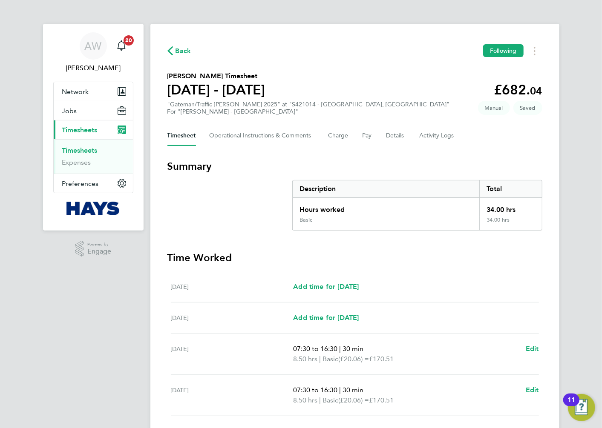
select select "30"
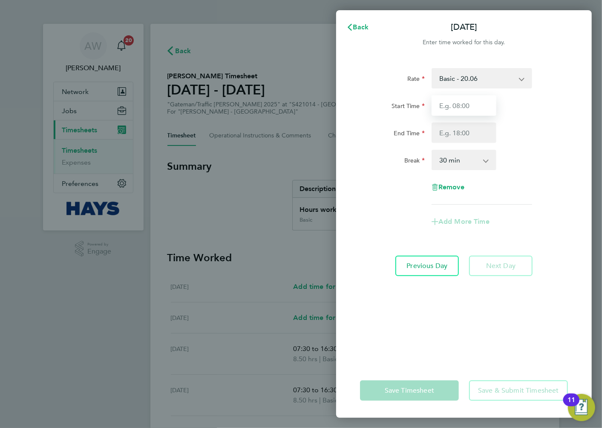
click at [473, 103] on input "Start Time" at bounding box center [463, 105] width 65 height 20
type input "07:30"
type input "13:00"
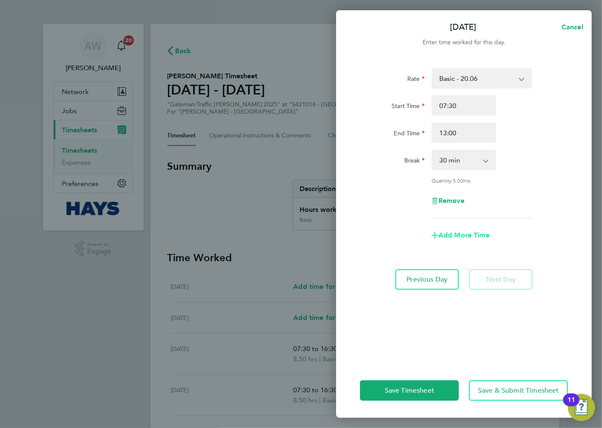
click at [471, 231] on span "Add More Time" at bounding box center [463, 235] width 51 height 8
select select "null"
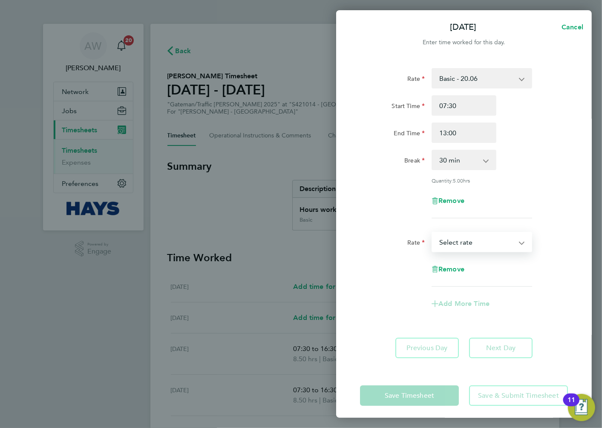
click at [473, 246] on select "Basic - 20.06 Weekday OT 39h+ - 28.95 Saturday first 4h - 28.95 Saturday 4h+ - …" at bounding box center [476, 242] width 89 height 19
select select "30"
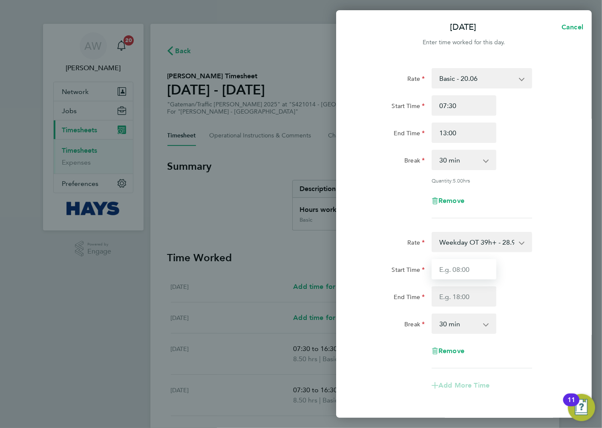
click at [467, 271] on input "Start Time" at bounding box center [463, 269] width 65 height 20
type input "13:00"
click at [479, 295] on input "End Time" at bounding box center [463, 297] width 65 height 20
type input "16:30"
click at [516, 309] on div "Rate Weekday OT 39h+ - 28.95 Basic - 20.06 Saturday first 4h - 28.95 Saturday 4…" at bounding box center [464, 307] width 208 height 150
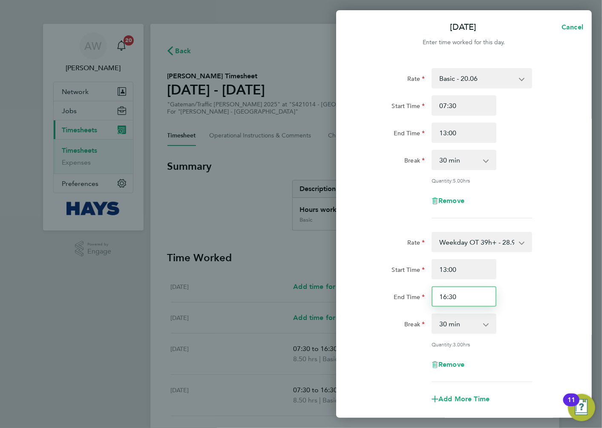
drag, startPoint x: 484, startPoint y: 295, endPoint x: 433, endPoint y: 295, distance: 50.7
click at [433, 295] on input "16:30" at bounding box center [463, 297] width 65 height 20
click at [534, 158] on div "Break 0 min 15 min 30 min 45 min 60 min 75 min 90 min" at bounding box center [463, 160] width 215 height 20
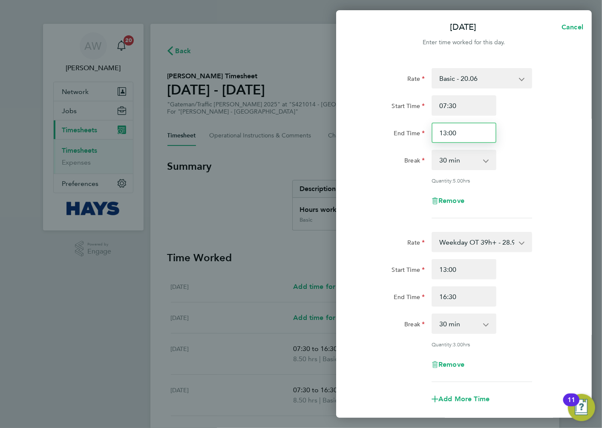
drag, startPoint x: 465, startPoint y: 132, endPoint x: 401, endPoint y: 135, distance: 63.9
click at [401, 135] on div "End Time 13:00" at bounding box center [463, 133] width 215 height 20
type input "11:00"
click at [571, 128] on div "End Time 11:00" at bounding box center [463, 133] width 215 height 20
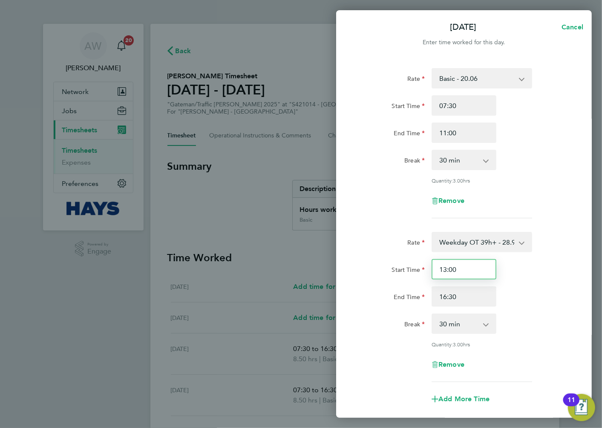
drag, startPoint x: 478, startPoint y: 269, endPoint x: 422, endPoint y: 272, distance: 55.8
click at [422, 272] on div "Start Time 13:00" at bounding box center [463, 269] width 215 height 20
type input "11:00"
drag, startPoint x: 525, startPoint y: 261, endPoint x: 508, endPoint y: 274, distance: 21.5
click at [525, 261] on div "Start Time 11:00" at bounding box center [463, 269] width 215 height 20
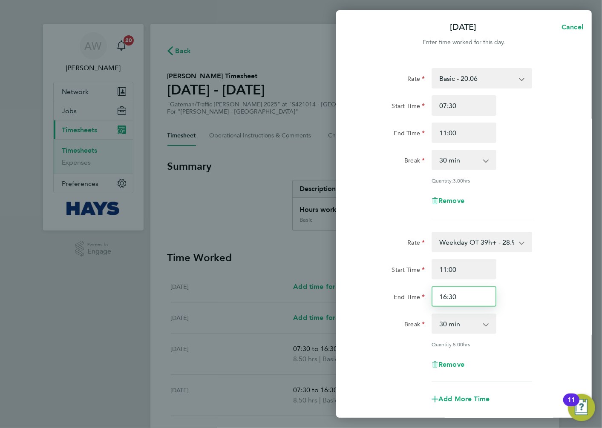
drag, startPoint x: 473, startPoint y: 297, endPoint x: 436, endPoint y: 296, distance: 36.2
click at [436, 296] on input "16:30" at bounding box center [463, 297] width 65 height 20
type input "17:30"
click at [546, 282] on div "Start Time 11:00 End Time 17:30" at bounding box center [463, 283] width 215 height 48
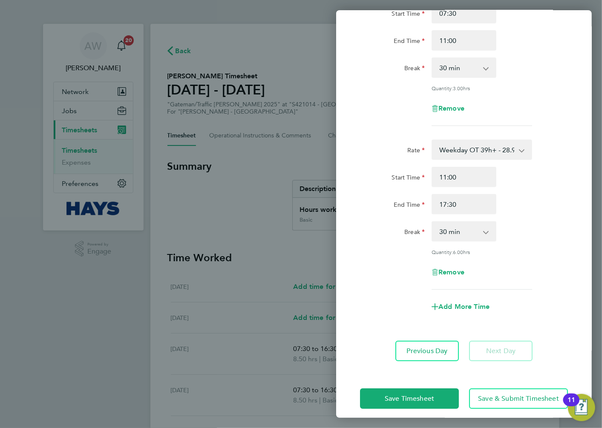
scroll to position [98, 0]
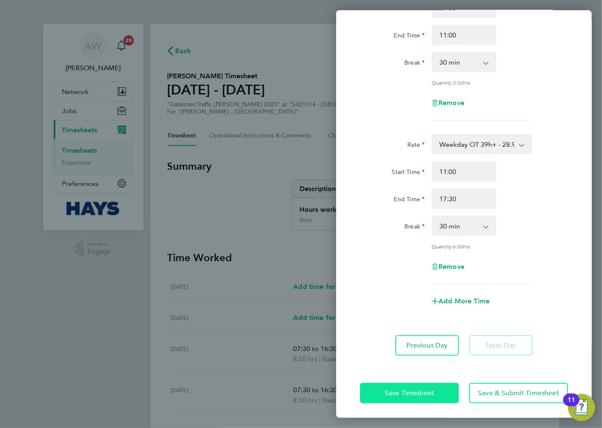
click at [436, 390] on button "Save Timesheet" at bounding box center [409, 393] width 99 height 20
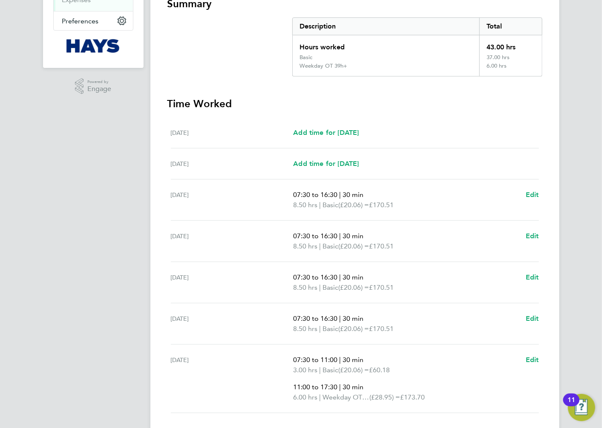
scroll to position [189, 0]
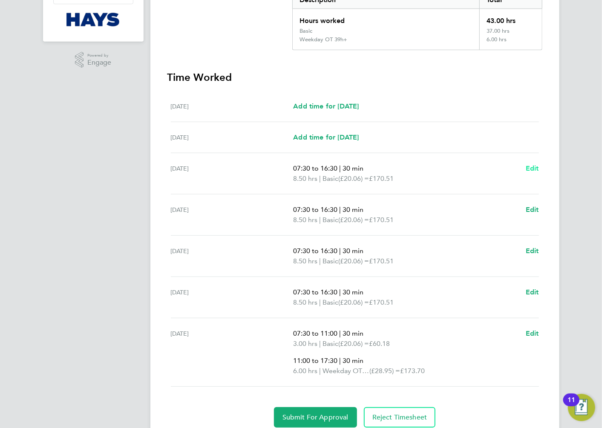
click at [530, 165] on span "Edit" at bounding box center [531, 168] width 13 height 8
select select "30"
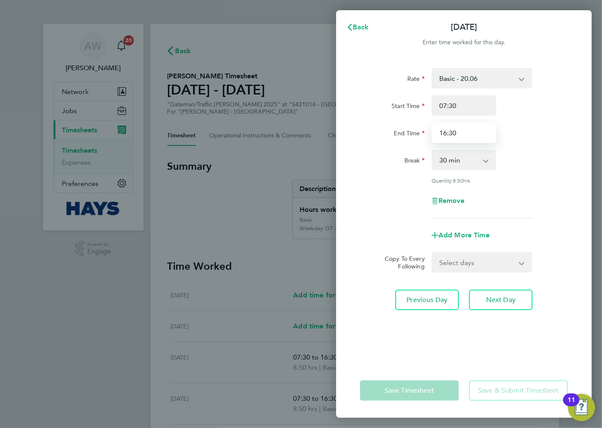
drag, startPoint x: 476, startPoint y: 135, endPoint x: 328, endPoint y: 139, distance: 148.2
click at [330, 139] on div "Back Mon 18 Aug Enter time worked for this day. Rate Basic - 20.06 Weekday OT 3…" at bounding box center [301, 214] width 602 height 428
type input "17:00"
click at [522, 126] on div "End Time 17:00" at bounding box center [463, 133] width 215 height 20
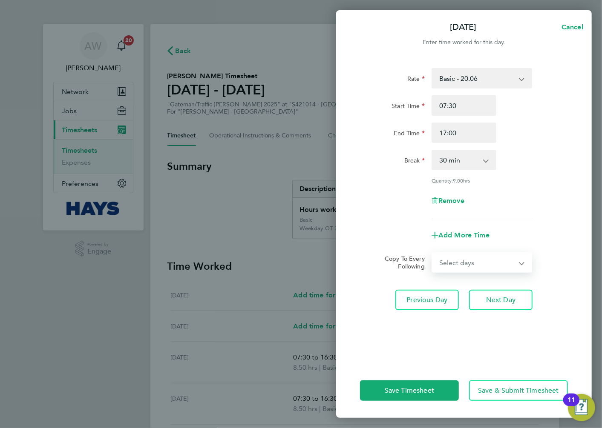
click at [468, 263] on select "Select days Day Tuesday Wednesday Thursday Friday" at bounding box center [476, 262] width 89 height 19
select select "DAY"
click at [432, 253] on select "Select days Day Tuesday Wednesday Thursday Friday" at bounding box center [476, 262] width 89 height 19
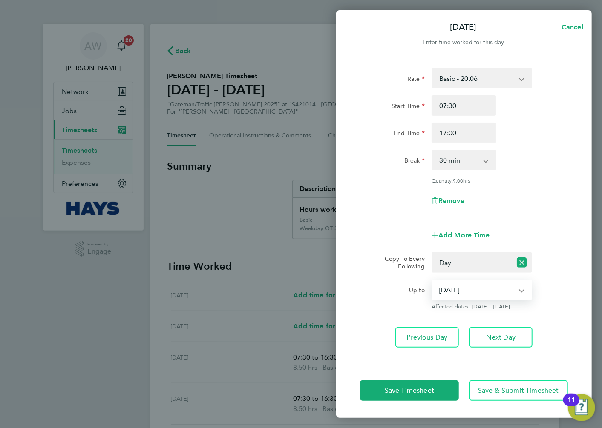
click at [455, 293] on select "19 Aug 2025 20 Aug 2025 21 Aug 2025 22 Aug 2025" at bounding box center [476, 290] width 89 height 19
select select "2025-08-21"
click at [432, 281] on select "19 Aug 2025 20 Aug 2025 21 Aug 2025 22 Aug 2025" at bounding box center [476, 290] width 89 height 19
click at [422, 398] on button "Save Timesheet" at bounding box center [409, 391] width 99 height 20
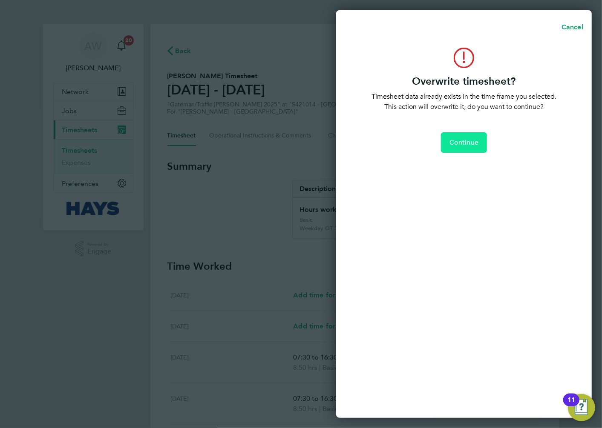
click at [461, 140] on span "Continue" at bounding box center [463, 142] width 29 height 9
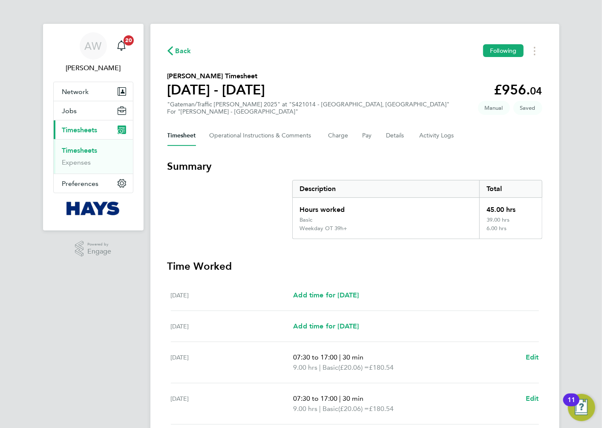
click at [554, 201] on div "Back Following Neil Simmons's Timesheet 16 - 22 Aug 2025 £956. 04 "Gateman/Traf…" at bounding box center [354, 331] width 409 height 614
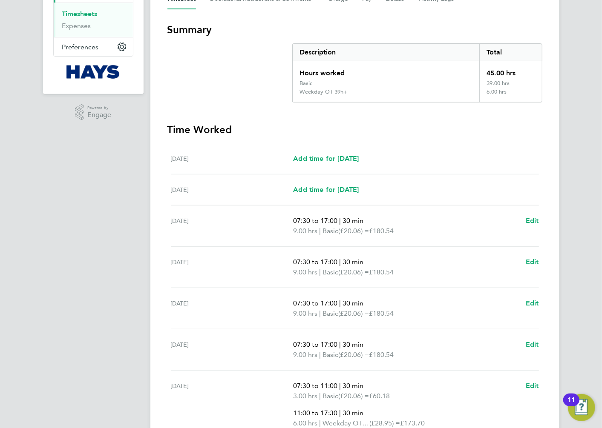
scroll to position [222, 0]
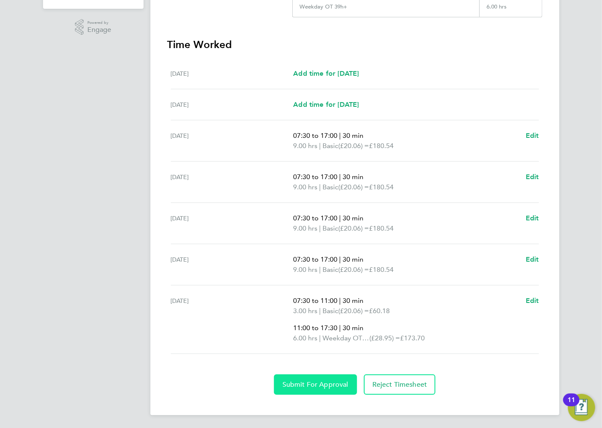
click at [325, 378] on button "Submit For Approval" at bounding box center [315, 385] width 83 height 20
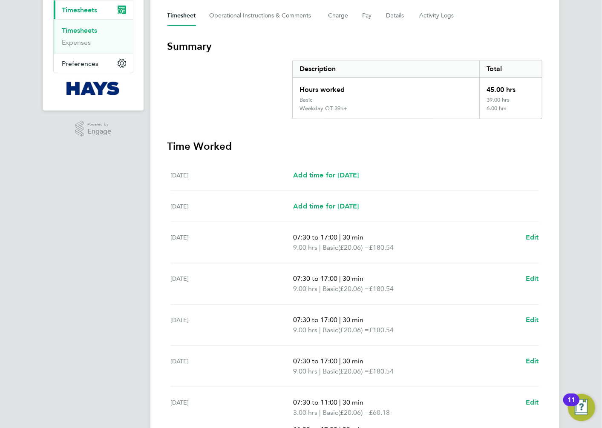
scroll to position [32, 0]
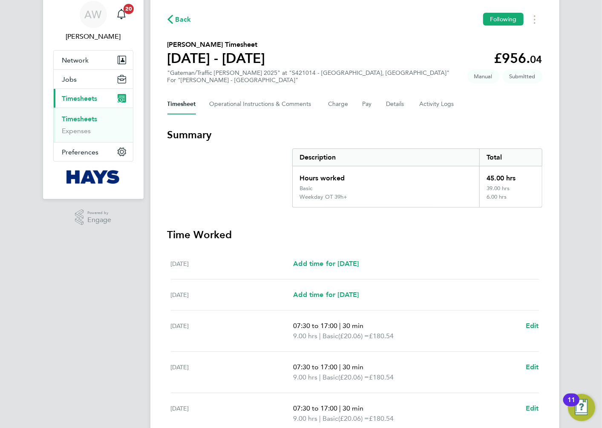
click at [77, 118] on link "Timesheets" at bounding box center [79, 119] width 35 height 8
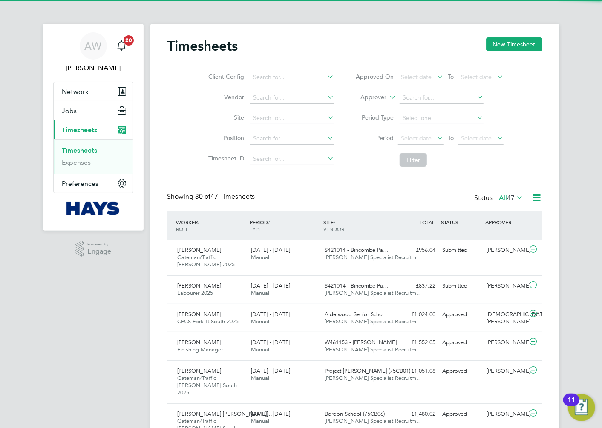
scroll to position [21, 74]
click at [383, 91] on li "Approver" at bounding box center [428, 98] width 169 height 20
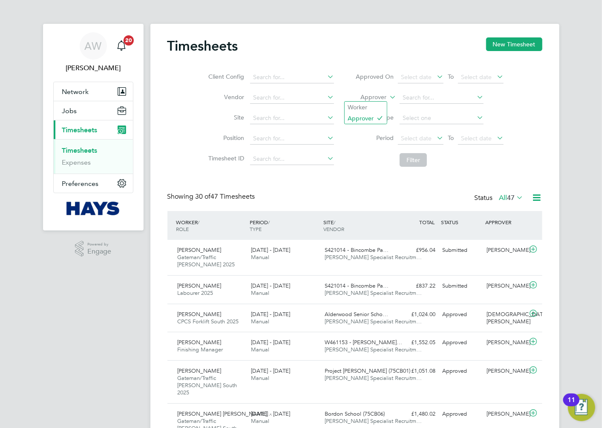
click at [383, 99] on label "Approver" at bounding box center [367, 97] width 38 height 9
click at [376, 108] on li "Worker" at bounding box center [365, 107] width 42 height 11
click at [424, 95] on input at bounding box center [441, 98] width 84 height 12
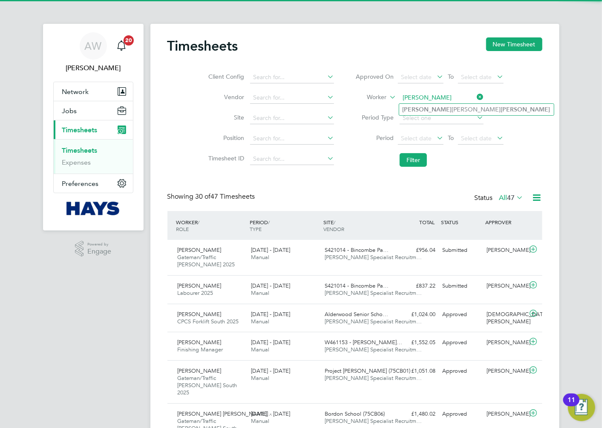
click at [460, 109] on li "Andrew John Ross" at bounding box center [476, 109] width 155 height 11
type input "Andrew John Ross"
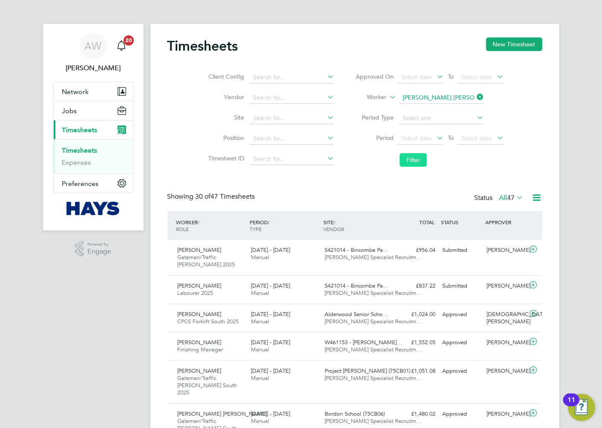
click at [404, 163] on button "Filter" at bounding box center [412, 160] width 27 height 14
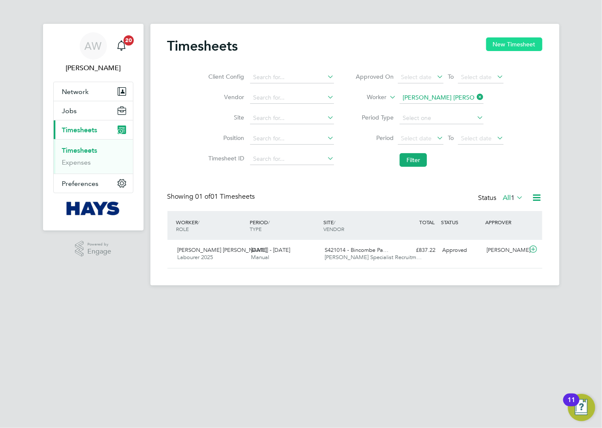
click at [499, 45] on button "New Timesheet" at bounding box center [514, 44] width 56 height 14
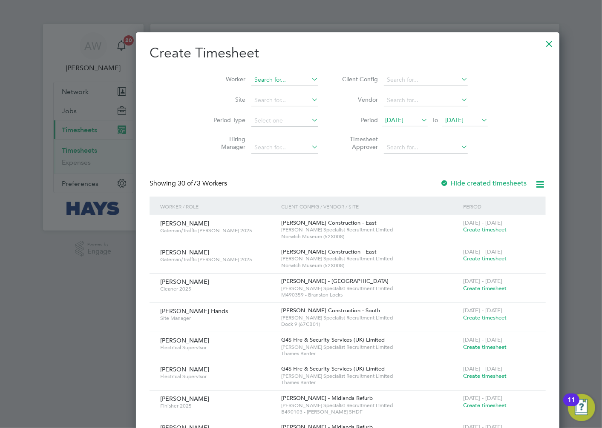
click at [251, 81] on input at bounding box center [284, 80] width 67 height 12
click at [232, 88] on li "Andrew John Ross" at bounding box center [281, 91] width 155 height 11
type input "Andrew John Ross"
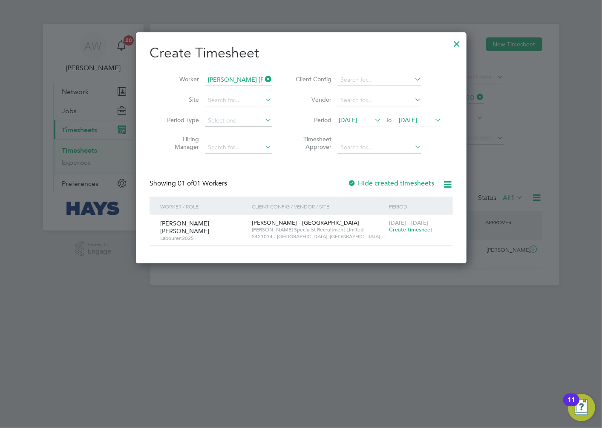
click at [390, 230] on span "Create timesheet" at bounding box center [410, 229] width 43 height 7
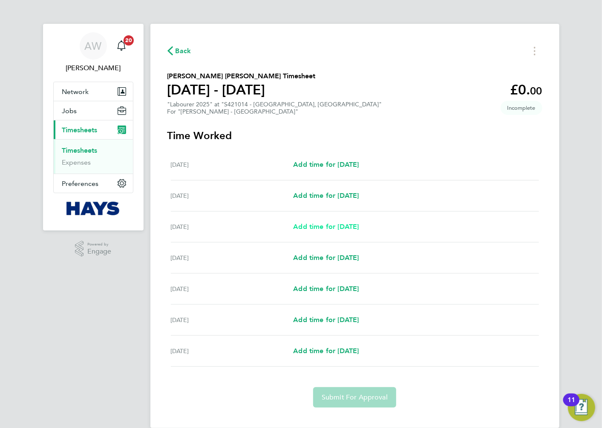
click at [351, 226] on span "Add time for Mon 18 Aug" at bounding box center [326, 227] width 66 height 8
select select "30"
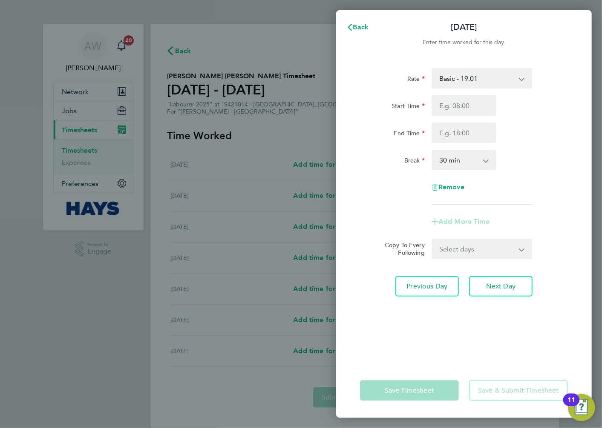
click at [483, 83] on select "Basic - 19.01 Weekday OT 39h+ - 27.38 Sat first 4h - 27.38 Sat after 4h - 35.75…" at bounding box center [476, 78] width 89 height 19
click at [561, 118] on div "Start Time End Time" at bounding box center [463, 119] width 215 height 48
click at [452, 105] on input "Start Time" at bounding box center [463, 105] width 65 height 20
type input "07:30"
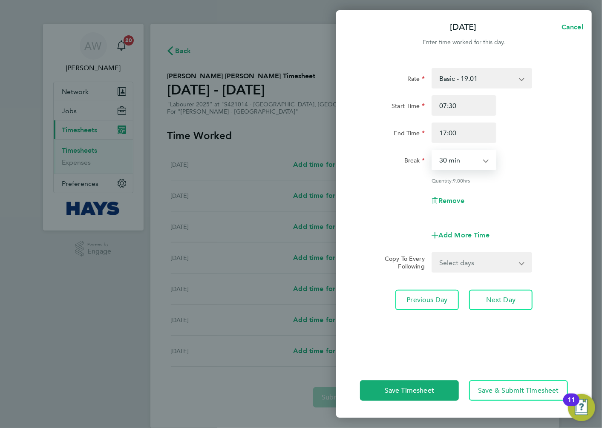
click at [480, 161] on select "0 min 15 min 30 min 45 min 60 min 75 min 90 min" at bounding box center [458, 160] width 53 height 19
click at [496, 139] on div "17:00" at bounding box center [464, 133] width 72 height 20
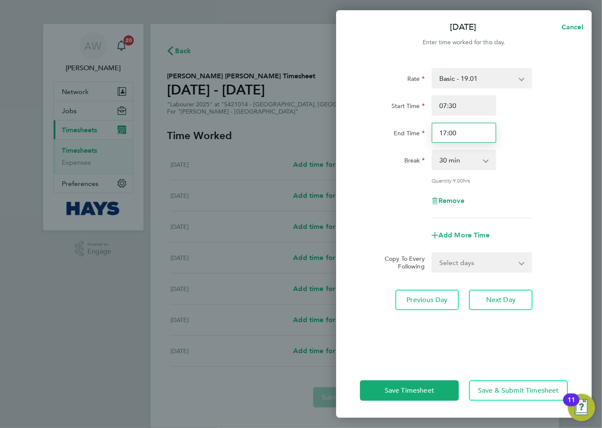
drag, startPoint x: 477, startPoint y: 129, endPoint x: 307, endPoint y: 132, distance: 169.5
click at [308, 132] on div "Mon 18 Aug Cancel Enter time worked for this day. Rate Basic - 19.01 Weekday OT…" at bounding box center [301, 214] width 602 height 428
type input "16:30"
click at [496, 146] on div "Rate Basic - 19.01 Weekday OT 39h+ - 27.38 Sat first 4h - 27.38 Sat after 4h - …" at bounding box center [464, 143] width 208 height 150
click at [471, 263] on select "Select days Day Tuesday Wednesday Thursday Friday" at bounding box center [476, 262] width 89 height 19
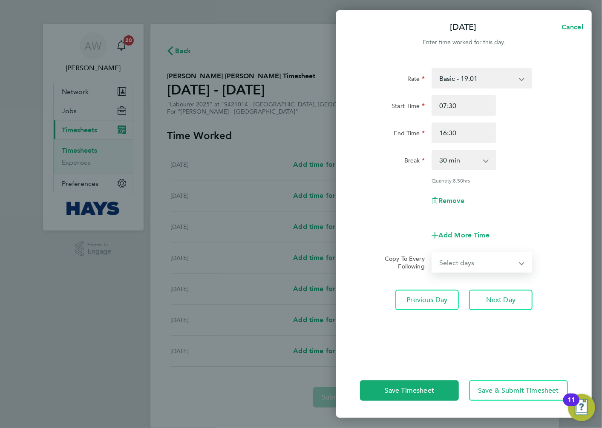
click at [536, 214] on div "Rate Basic - 19.01 Weekday OT 39h+ - 27.38 Sat first 4h - 27.38 Sat after 4h - …" at bounding box center [464, 143] width 208 height 150
click at [490, 258] on select "Select days Day Tuesday Wednesday Thursday Friday" at bounding box center [476, 262] width 89 height 19
select select "DAY"
click at [432, 253] on select "Select days Day Tuesday Wednesday Thursday Friday" at bounding box center [476, 262] width 89 height 19
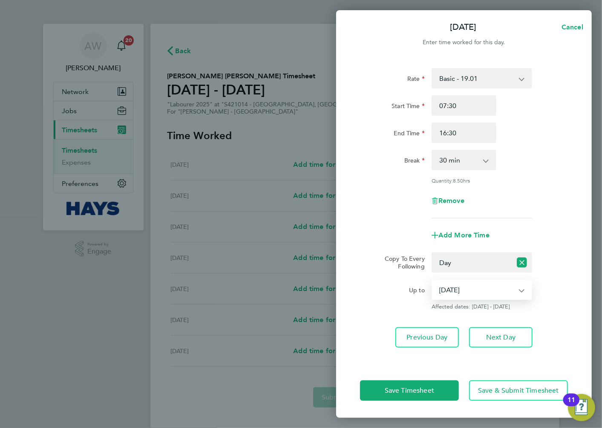
click at [462, 297] on select "19 Aug 2025 20 Aug 2025 21 Aug 2025 22 Aug 2025" at bounding box center [476, 290] width 89 height 19
select select "2025-08-21"
click at [432, 281] on select "19 Aug 2025 20 Aug 2025 21 Aug 2025 22 Aug 2025" at bounding box center [476, 290] width 89 height 19
click at [445, 389] on button "Save Timesheet" at bounding box center [409, 391] width 99 height 20
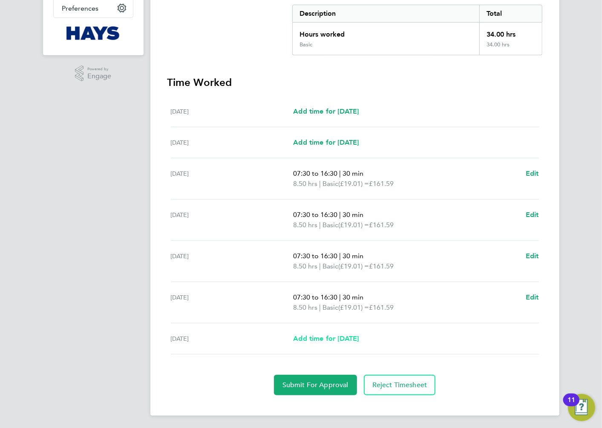
click at [356, 336] on span "Add time for Fri 22 Aug" at bounding box center [326, 339] width 66 height 8
select select "30"
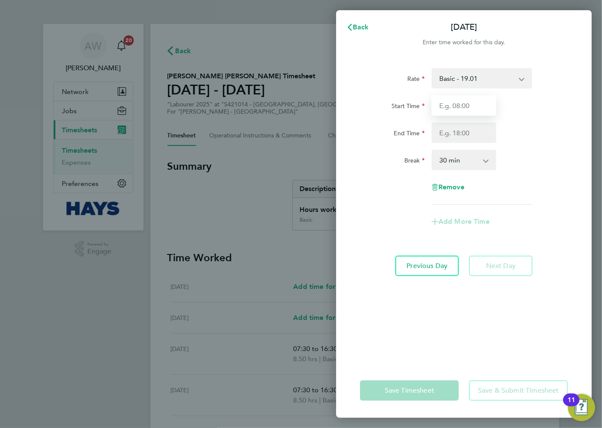
click at [470, 100] on input "Start Time" at bounding box center [463, 105] width 65 height 20
type input "07:30"
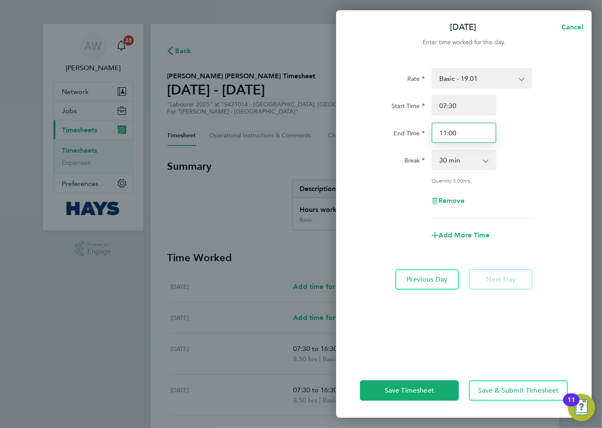
drag, startPoint x: 478, startPoint y: 130, endPoint x: 365, endPoint y: 130, distance: 112.4
click at [365, 130] on div "End Time 11:00" at bounding box center [463, 133] width 215 height 20
type input "13:00"
click at [520, 131] on div "End Time 13:00" at bounding box center [463, 133] width 215 height 20
click at [480, 232] on span "Add More Time" at bounding box center [463, 235] width 51 height 8
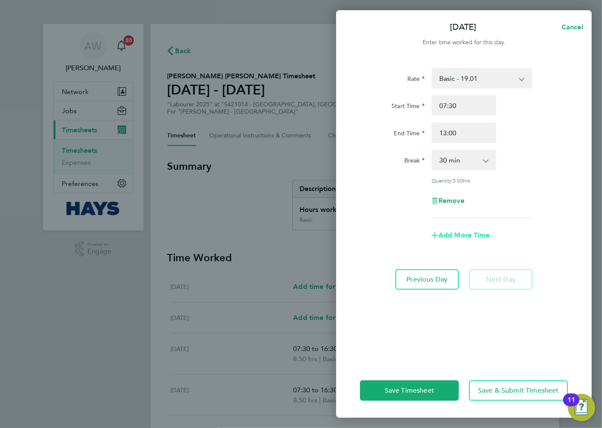
select select "null"
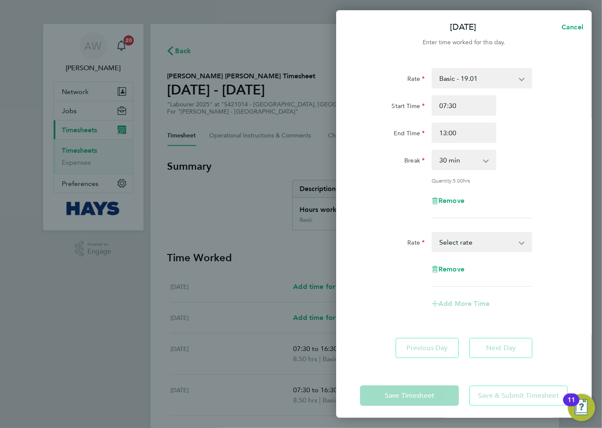
click at [485, 241] on select "Basic - 19.01 Weekday OT 39h+ - 27.38 Sat first 4h - 27.38 Sat after 4h - 35.75…" at bounding box center [476, 242] width 89 height 19
select select "30"
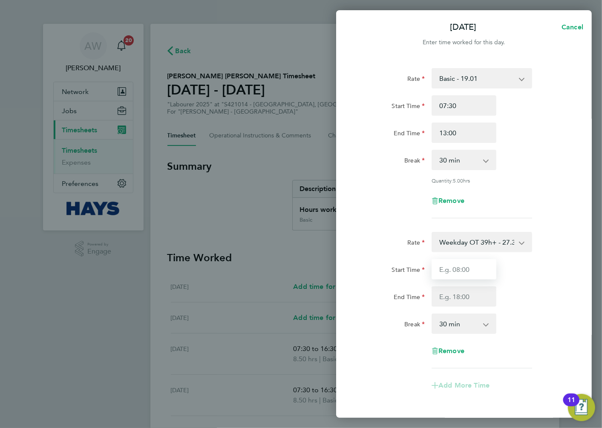
drag, startPoint x: 477, startPoint y: 270, endPoint x: 482, endPoint y: 265, distance: 6.6
click at [479, 270] on input "Start Time" at bounding box center [463, 269] width 65 height 20
type input "13:00"
click at [524, 266] on div "Start Time 13:00" at bounding box center [463, 269] width 215 height 20
click at [484, 297] on input "End Time" at bounding box center [463, 297] width 65 height 20
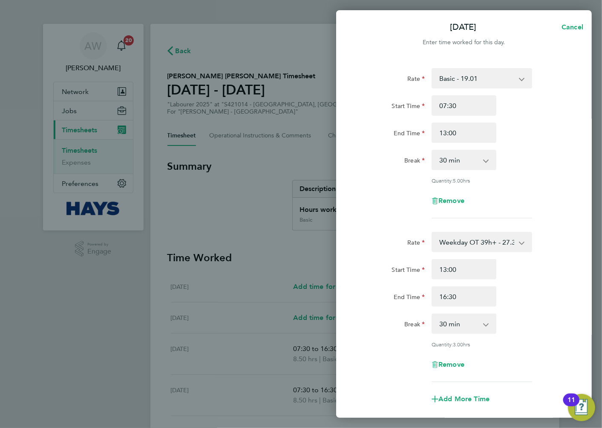
click at [522, 299] on div "End Time 16:30" at bounding box center [463, 297] width 215 height 20
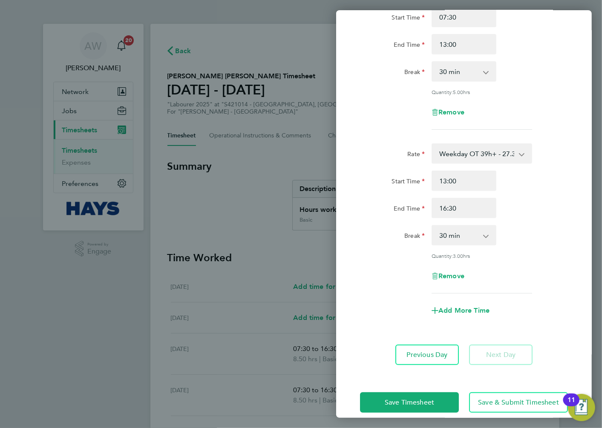
scroll to position [95, 0]
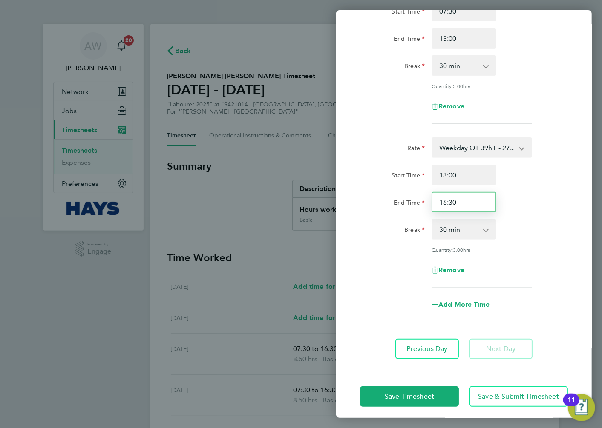
drag, startPoint x: 477, startPoint y: 202, endPoint x: 334, endPoint y: 202, distance: 143.1
click at [334, 202] on div "Fri 22 Aug Cancel Enter time worked for this day. Rate Basic - 19.01 Weekday OT…" at bounding box center [301, 214] width 602 height 428
type input "17:00"
click at [555, 195] on div "End Time 17:00" at bounding box center [463, 202] width 215 height 20
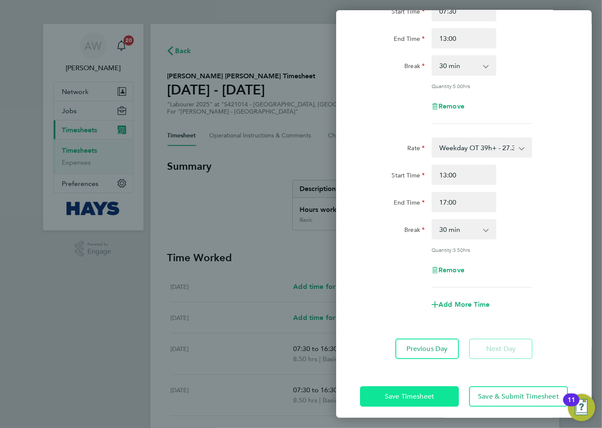
click at [436, 396] on button "Save Timesheet" at bounding box center [409, 397] width 99 height 20
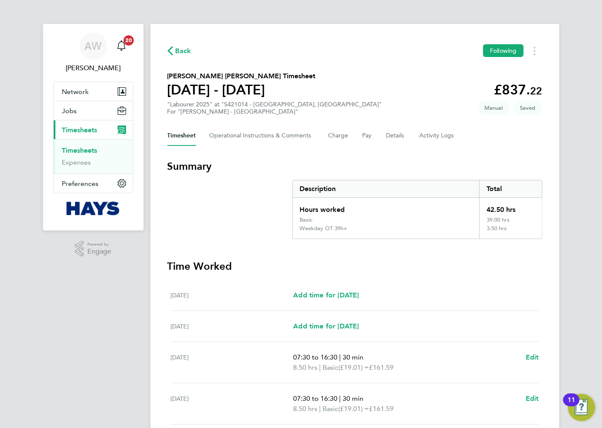
click at [465, 260] on h3 "Time Worked" at bounding box center [354, 267] width 375 height 14
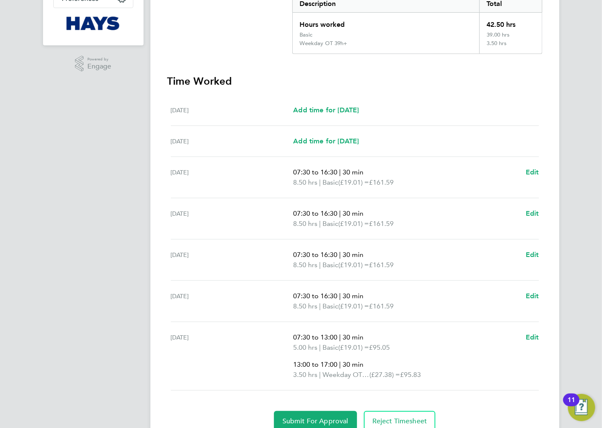
scroll to position [222, 0]
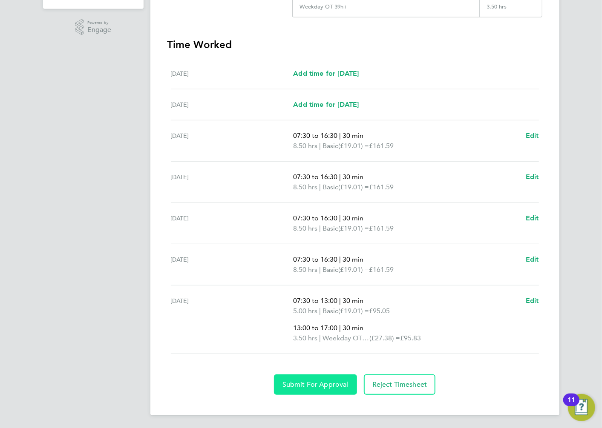
click at [312, 378] on button "Submit For Approval" at bounding box center [315, 385] width 83 height 20
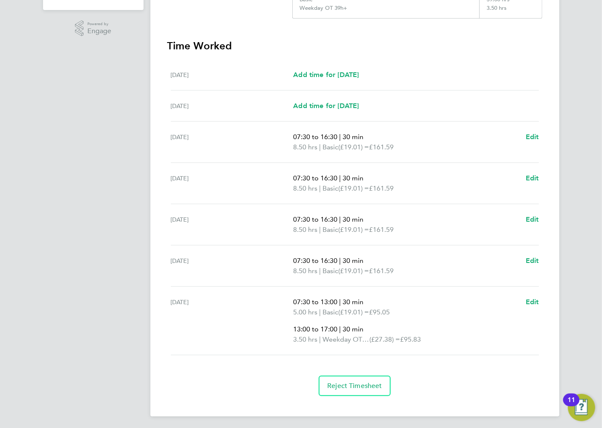
scroll to position [32, 0]
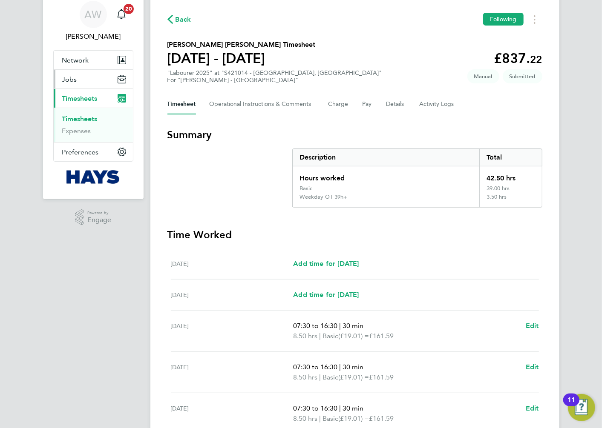
click at [82, 81] on button "Jobs" at bounding box center [93, 79] width 79 height 19
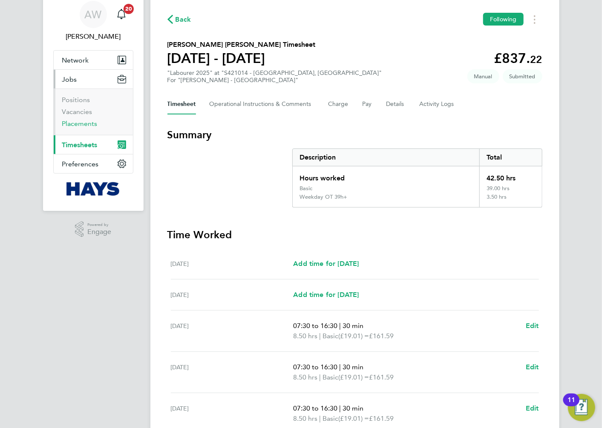
click at [89, 125] on link "Placements" at bounding box center [79, 124] width 35 height 8
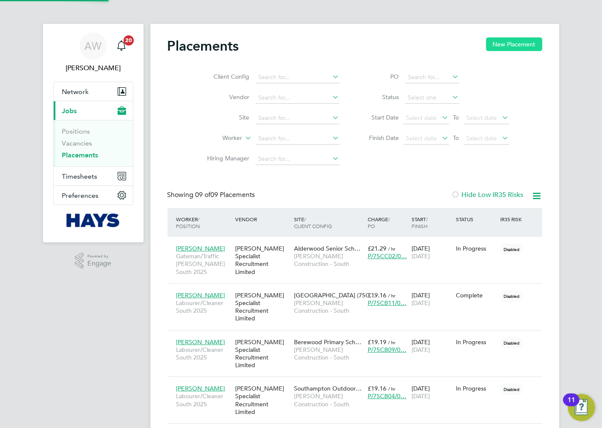
scroll to position [32, 60]
click at [276, 134] on input at bounding box center [297, 139] width 84 height 12
click at [87, 143] on link "Vacancies" at bounding box center [77, 143] width 30 height 8
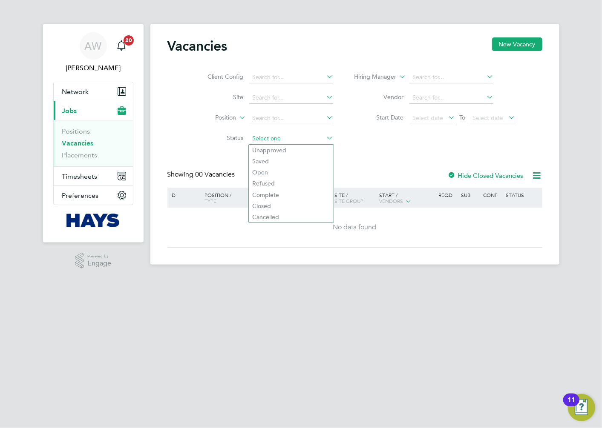
click at [301, 135] on input at bounding box center [291, 139] width 84 height 12
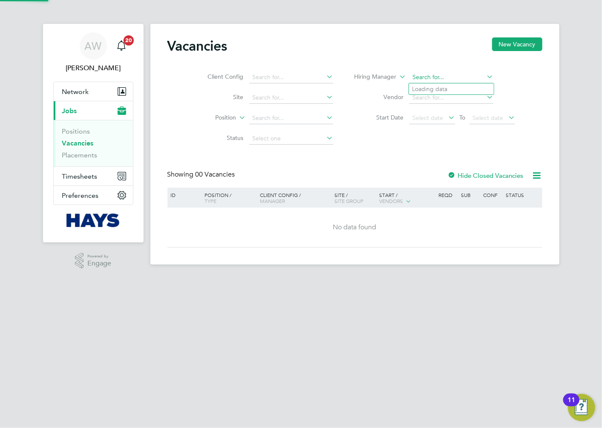
click at [430, 77] on input at bounding box center [451, 78] width 84 height 12
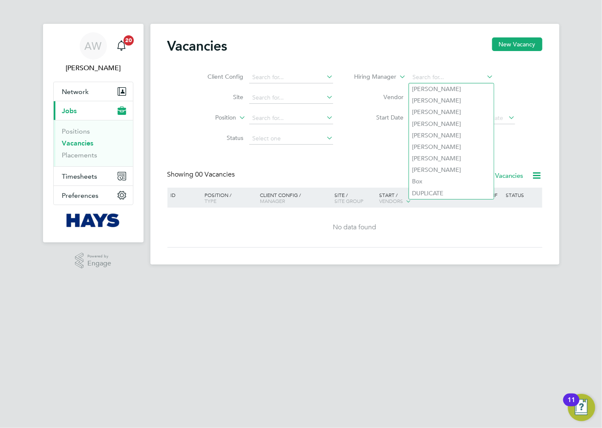
click at [387, 51] on div "Vacancies New Vacancy" at bounding box center [354, 50] width 375 height 26
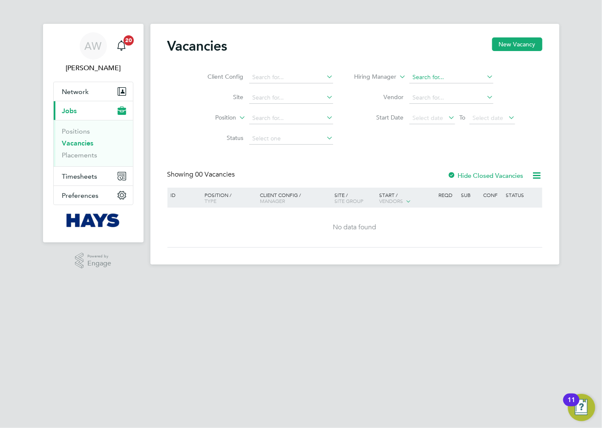
click at [444, 74] on input at bounding box center [451, 78] width 84 height 12
click at [423, 61] on div "Vacancies New Vacancy" at bounding box center [354, 50] width 375 height 26
click at [82, 174] on span "Timesheets" at bounding box center [79, 176] width 35 height 8
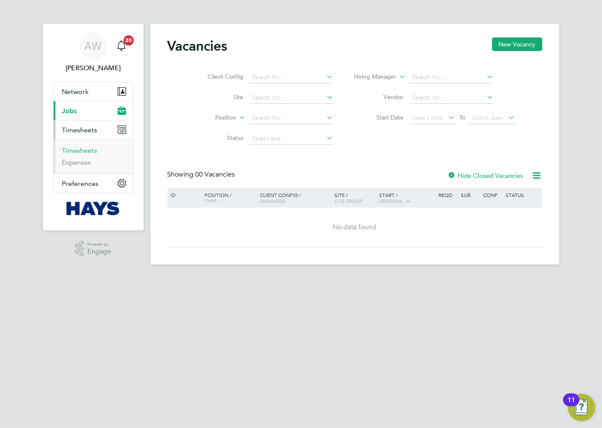
click at [82, 150] on link "Timesheets" at bounding box center [79, 150] width 35 height 8
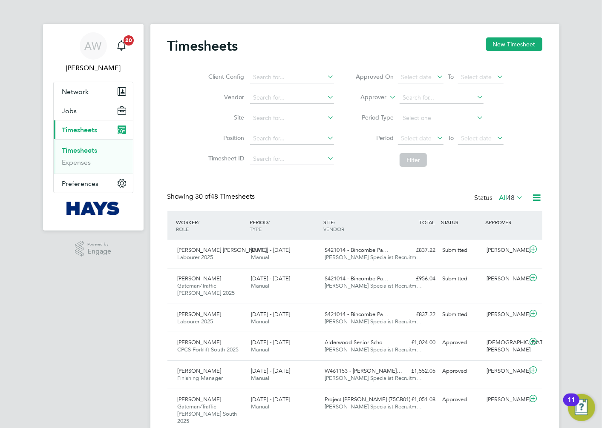
scroll to position [21, 74]
click at [377, 98] on label "Approver" at bounding box center [367, 97] width 38 height 9
click at [358, 105] on li "Worker" at bounding box center [365, 107] width 42 height 11
click at [413, 97] on input at bounding box center [441, 98] width 84 height 12
click at [445, 106] on li "Timothy Aso ore" at bounding box center [441, 109] width 85 height 11
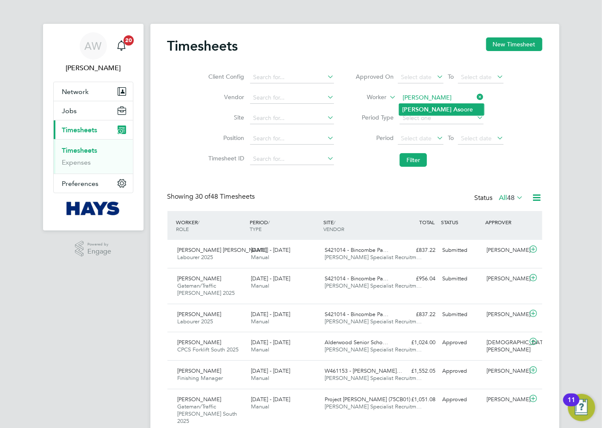
type input "[PERSON_NAME]"
click at [418, 167] on li "Filter" at bounding box center [428, 160] width 169 height 22
click at [416, 161] on button "Filter" at bounding box center [412, 160] width 27 height 14
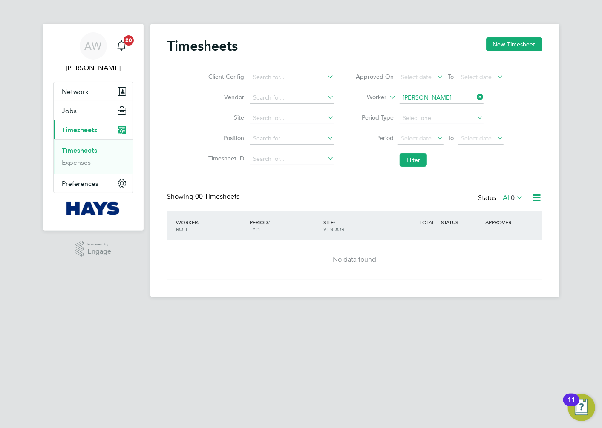
click at [475, 98] on icon at bounding box center [475, 97] width 0 height 12
click at [452, 97] on input at bounding box center [441, 98] width 84 height 12
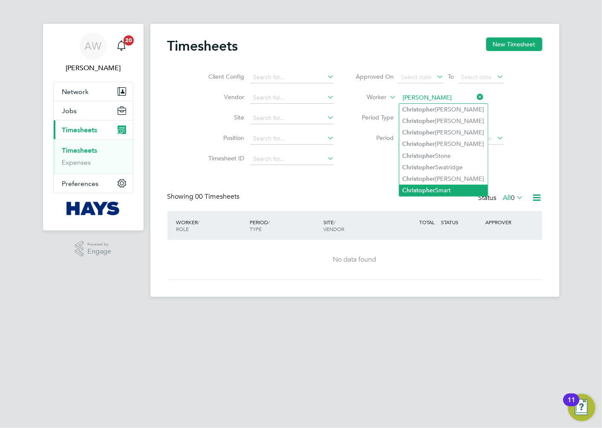
click at [444, 186] on li "Chri s topher Smart" at bounding box center [443, 190] width 89 height 11
type input "Christopher Smart"
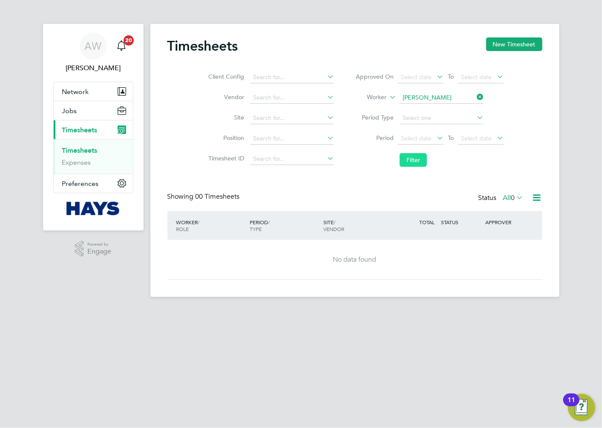
click at [423, 159] on button "Filter" at bounding box center [412, 160] width 27 height 14
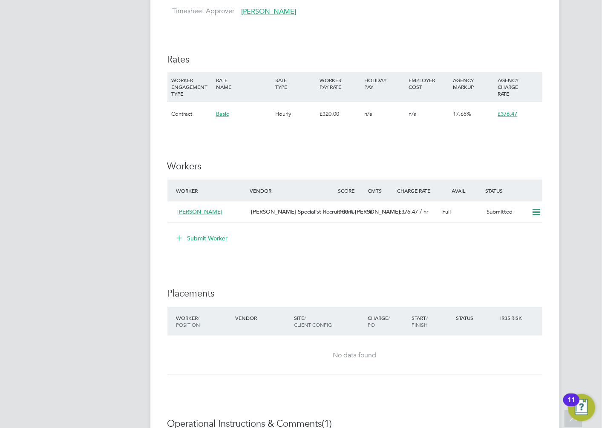
scroll to position [426, 0]
click at [286, 206] on div "Hays Specialist Recruitment Li…" at bounding box center [291, 211] width 88 height 14
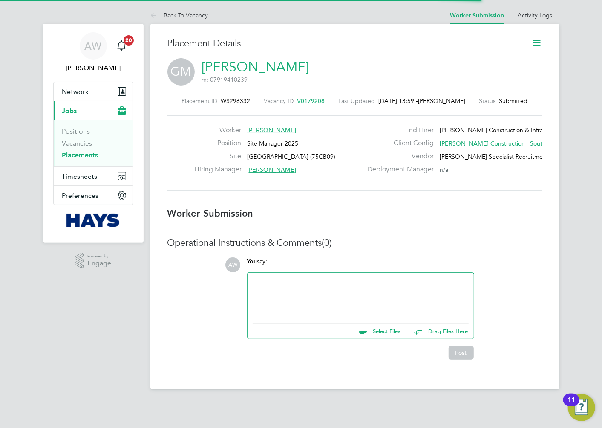
scroll to position [4, 4]
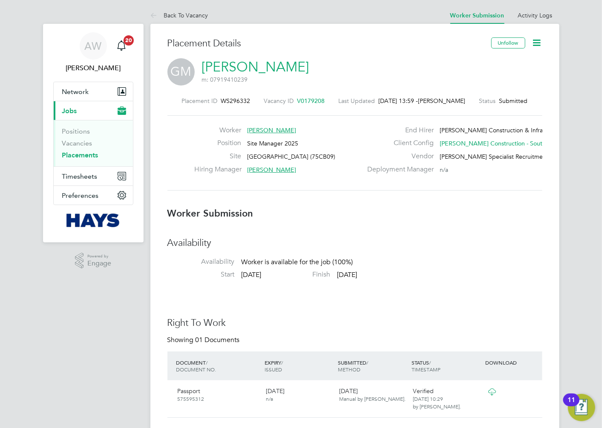
click at [531, 40] on icon at bounding box center [536, 42] width 11 height 11
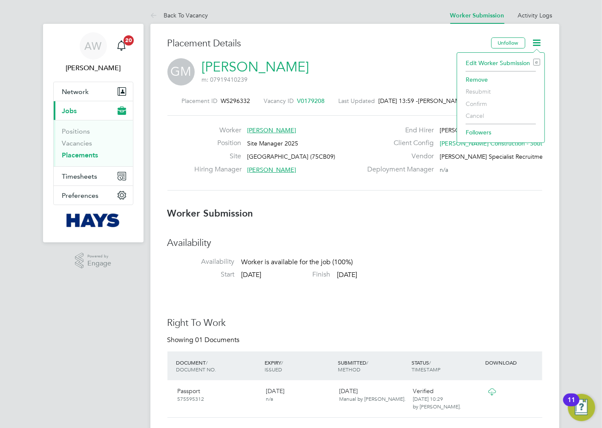
click at [373, 57] on div "Placement Details" at bounding box center [325, 47] width 317 height 21
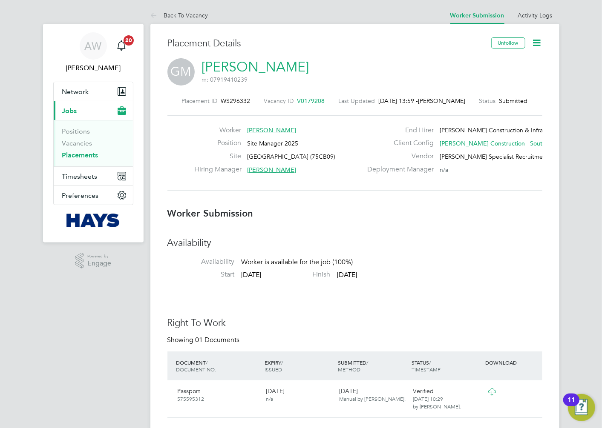
click at [507, 101] on span "Submitted" at bounding box center [513, 101] width 29 height 8
